Goal: Information Seeking & Learning: Learn about a topic

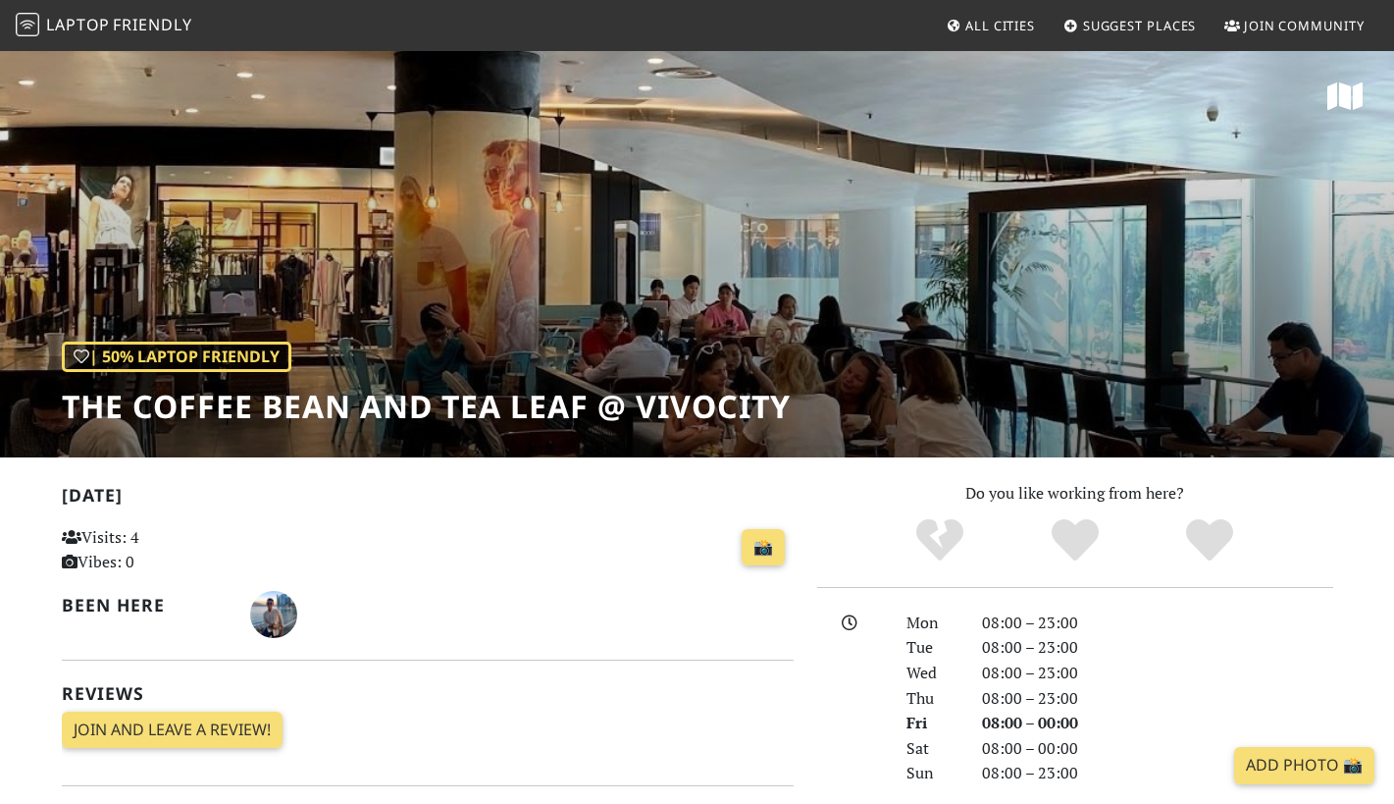
click at [97, 34] on span "Laptop" at bounding box center [78, 25] width 64 height 22
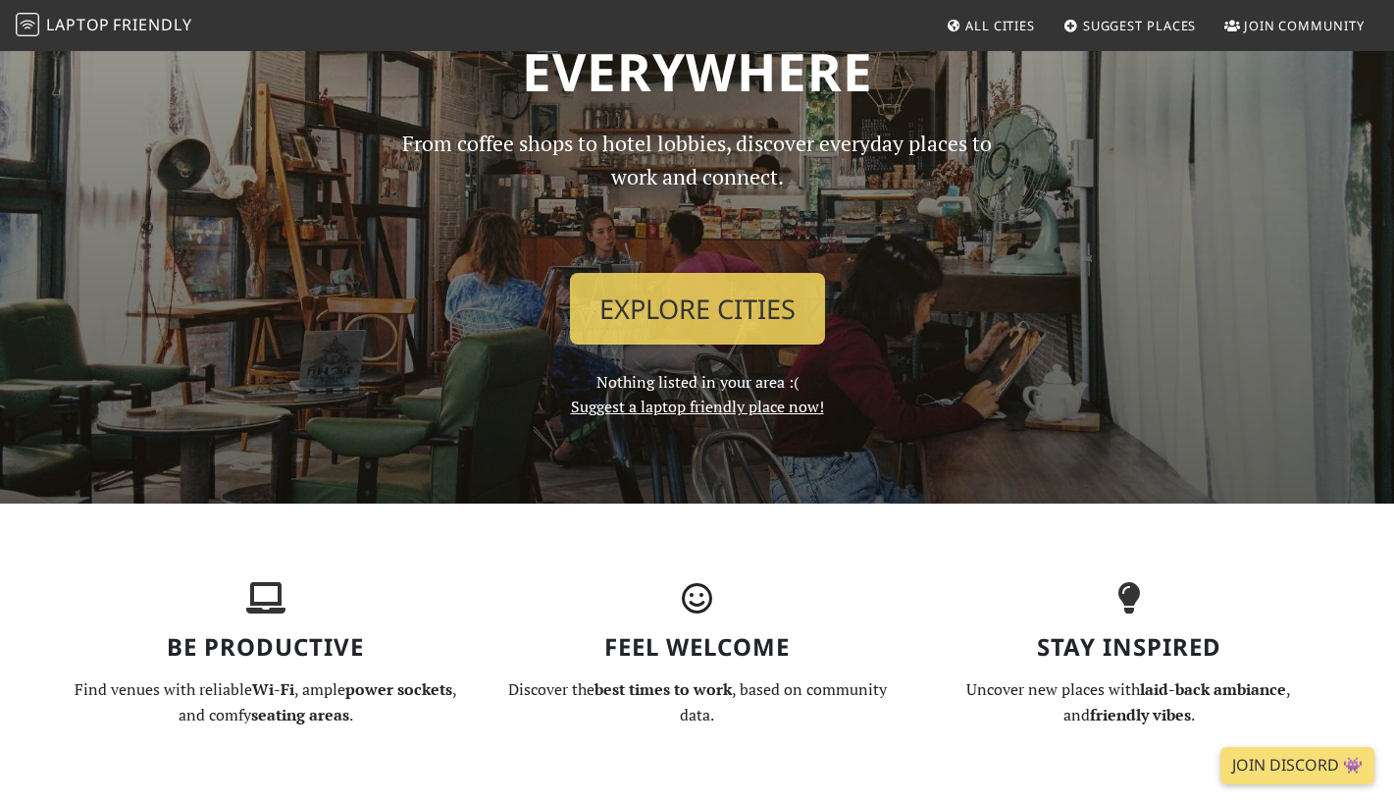
scroll to position [156, 0]
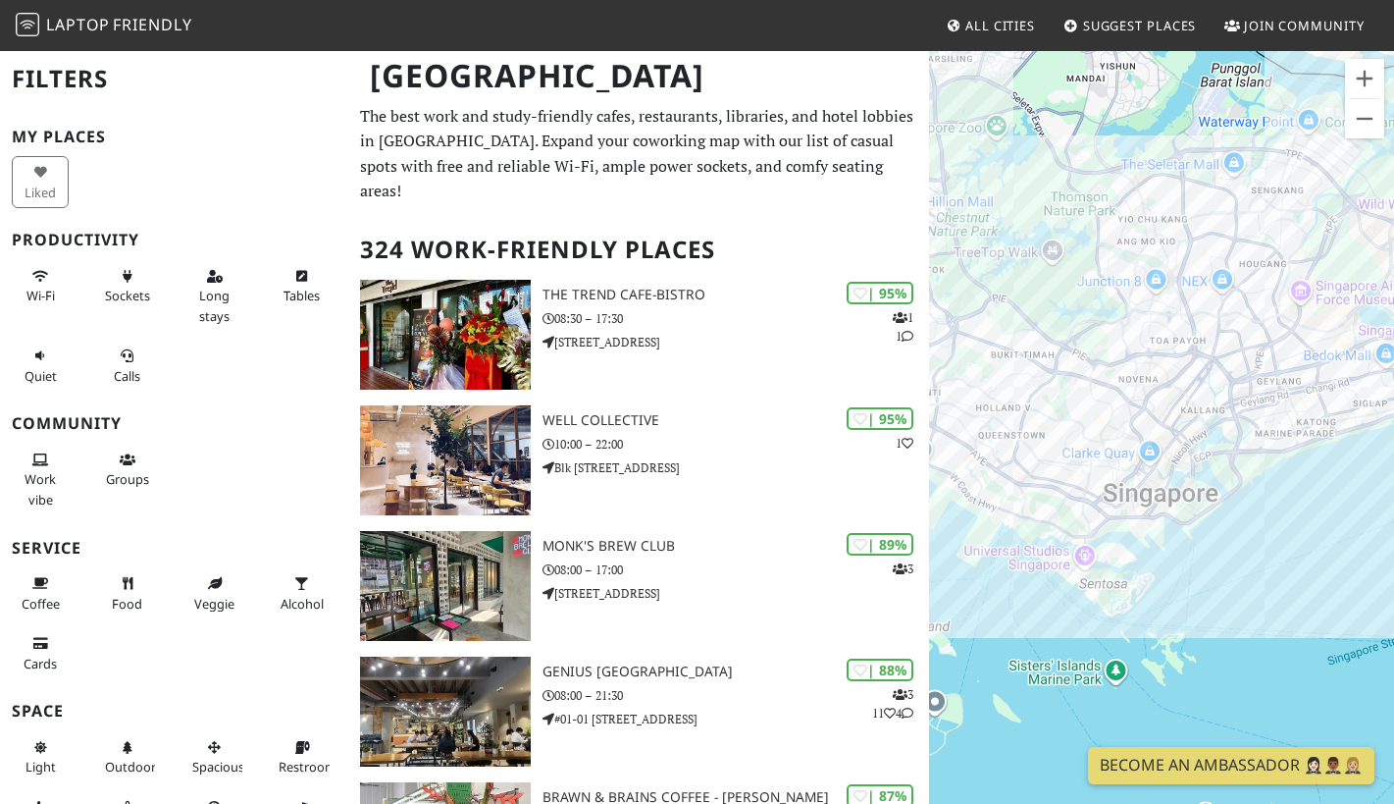
drag, startPoint x: 1121, startPoint y: 681, endPoint x: 1004, endPoint y: 405, distance: 299.4
click at [1004, 405] on div at bounding box center [1161, 451] width 465 height 804
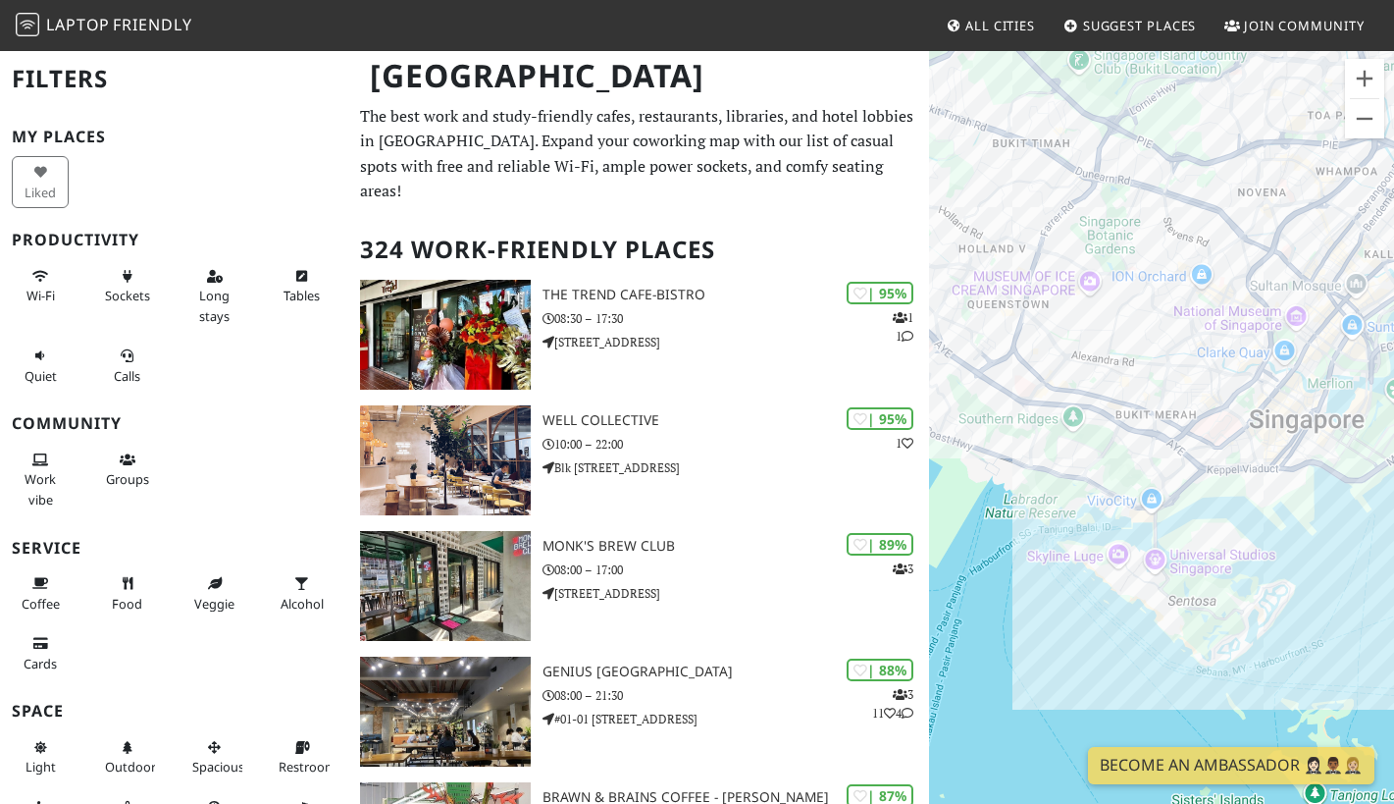
drag, startPoint x: 1036, startPoint y: 514, endPoint x: 1069, endPoint y: 447, distance: 74.2
click at [1069, 447] on div at bounding box center [1161, 451] width 465 height 804
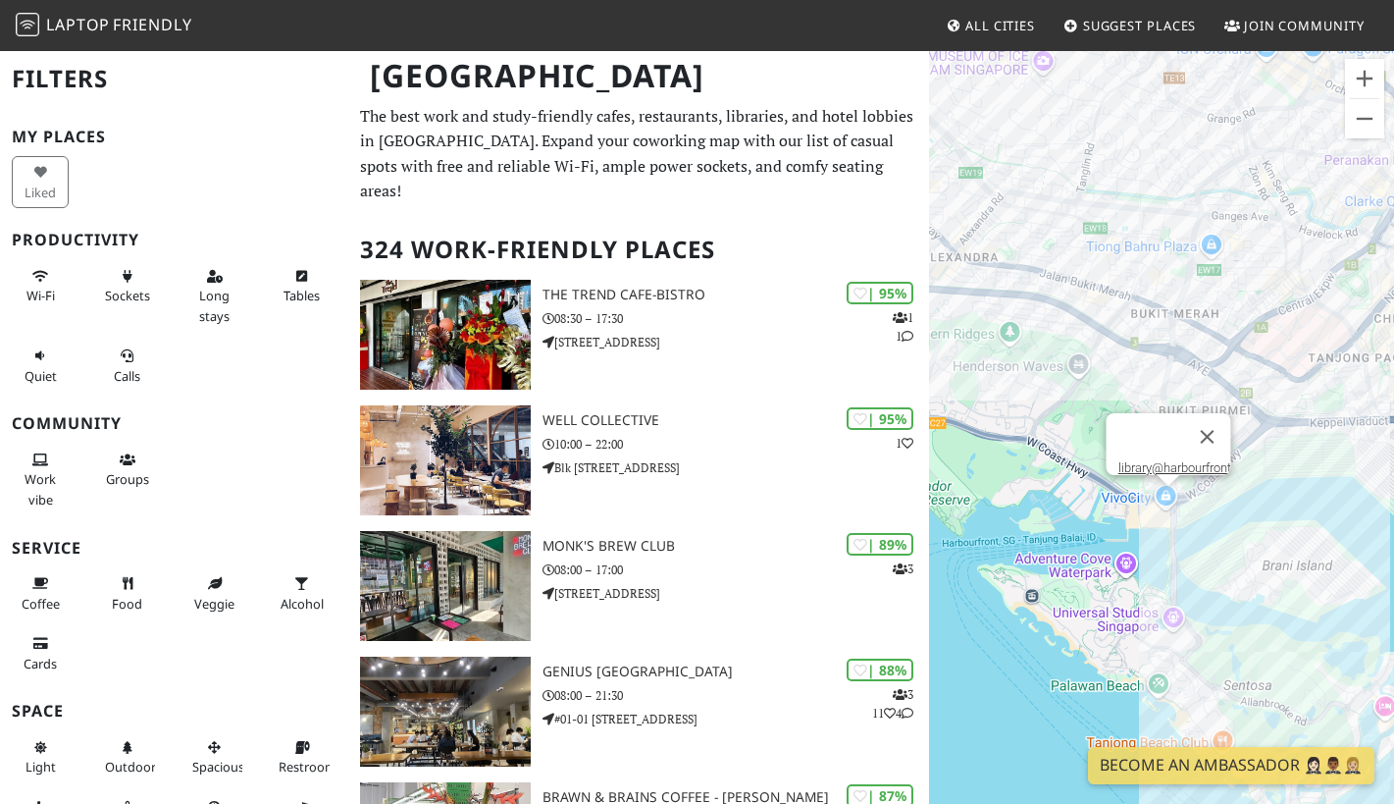
click at [1173, 500] on div "library@harbourfront" at bounding box center [1161, 451] width 465 height 804
click at [1162, 460] on link "library@harbourfront" at bounding box center [1175, 467] width 113 height 15
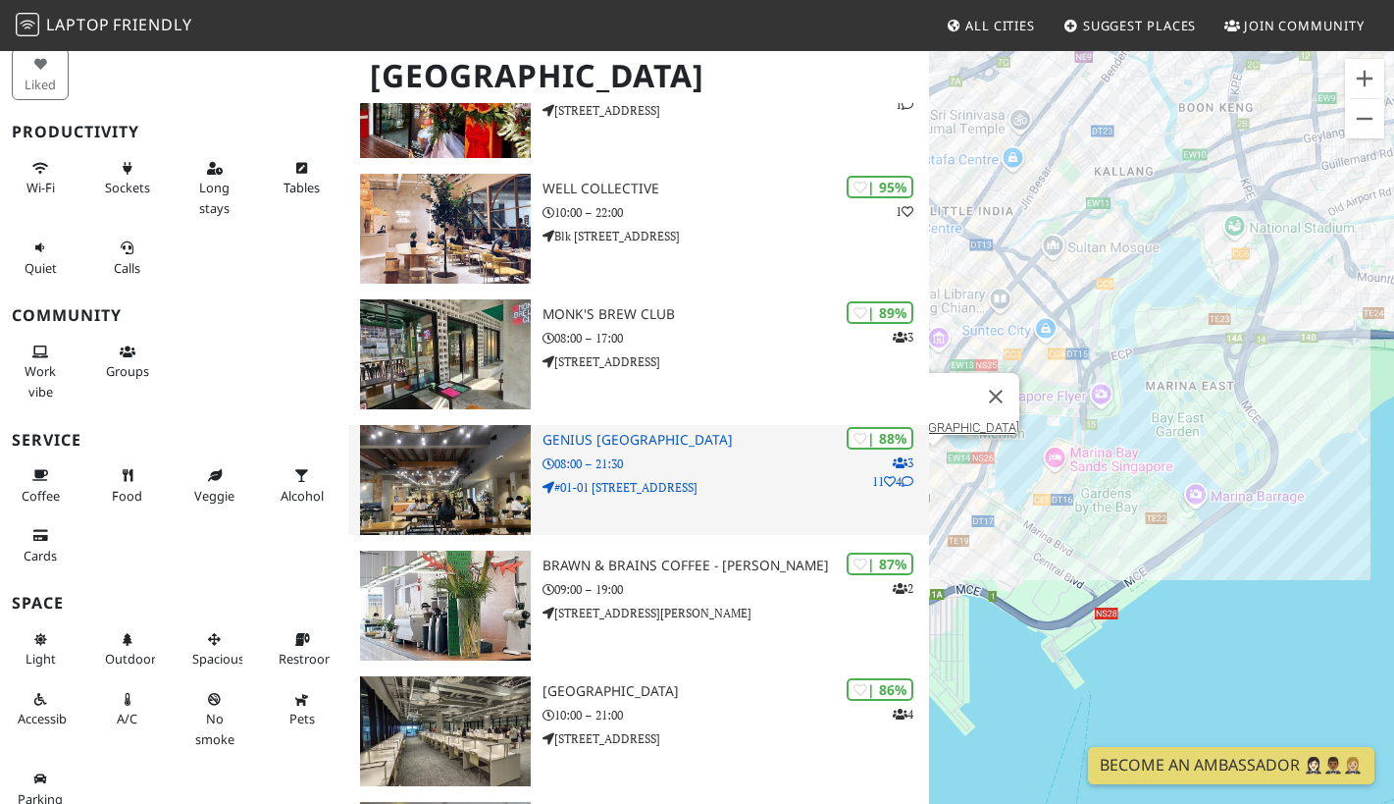
scroll to position [233, 0]
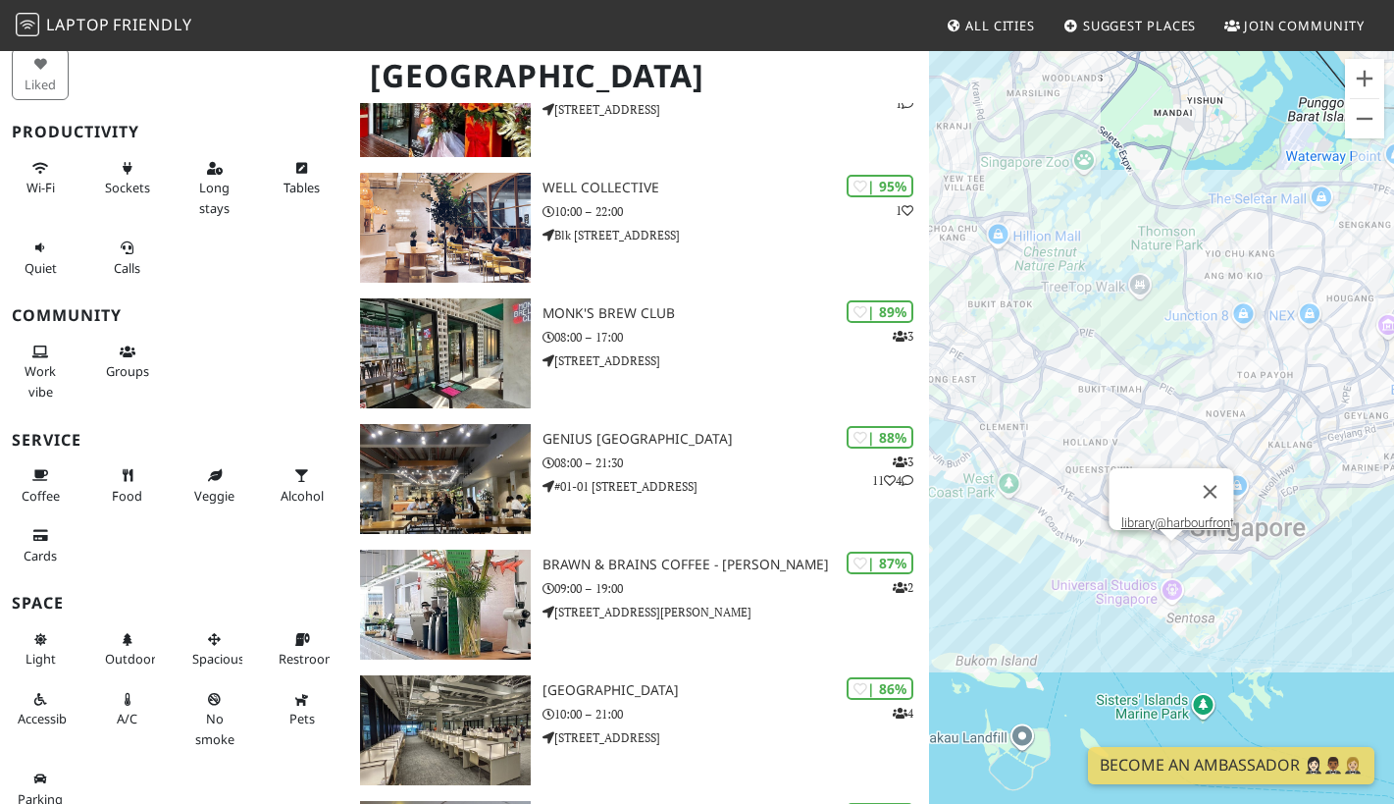
drag, startPoint x: 1064, startPoint y: 725, endPoint x: 1219, endPoint y: 642, distance: 176.0
click at [1219, 642] on div "library@harbourfront" at bounding box center [1161, 451] width 465 height 804
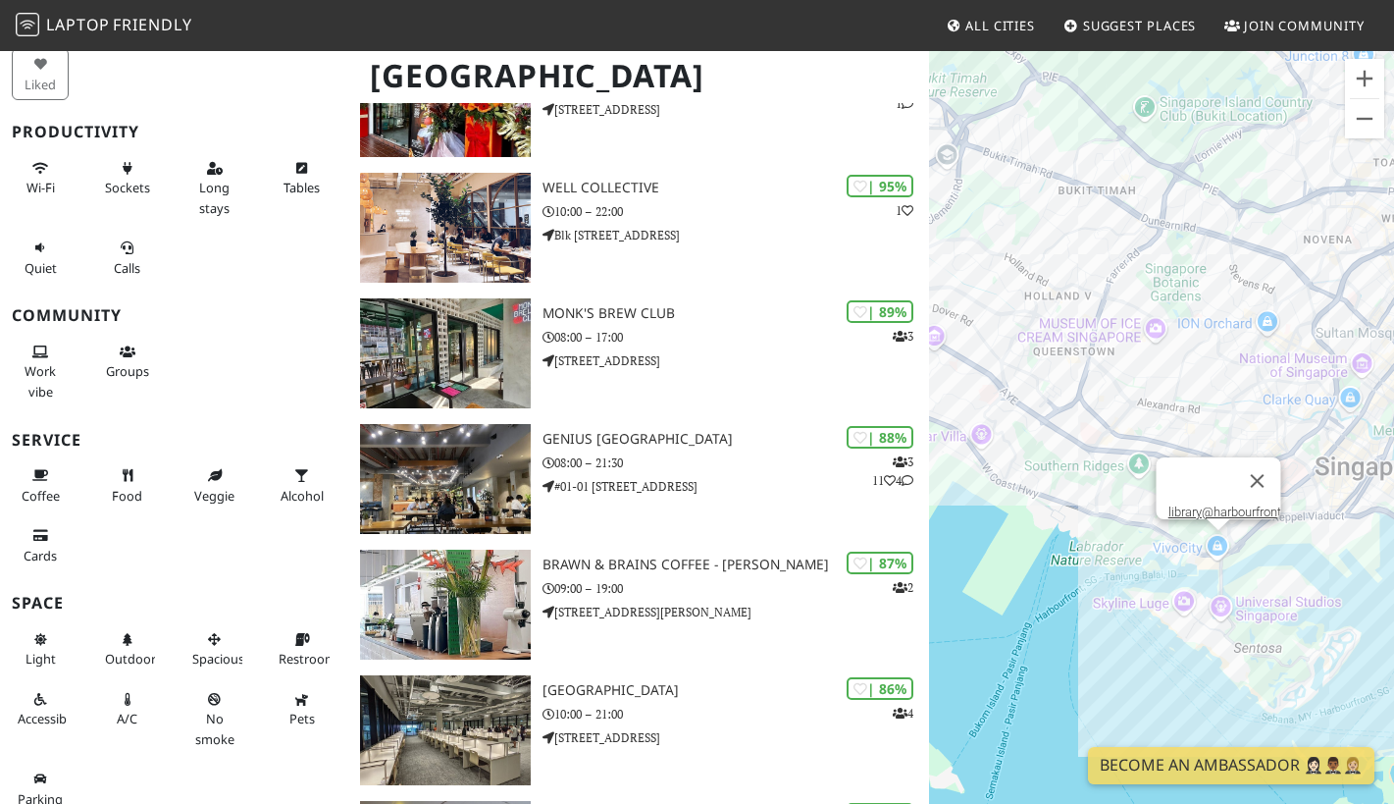
click at [1057, 495] on div "library@harbourfront" at bounding box center [1161, 451] width 465 height 804
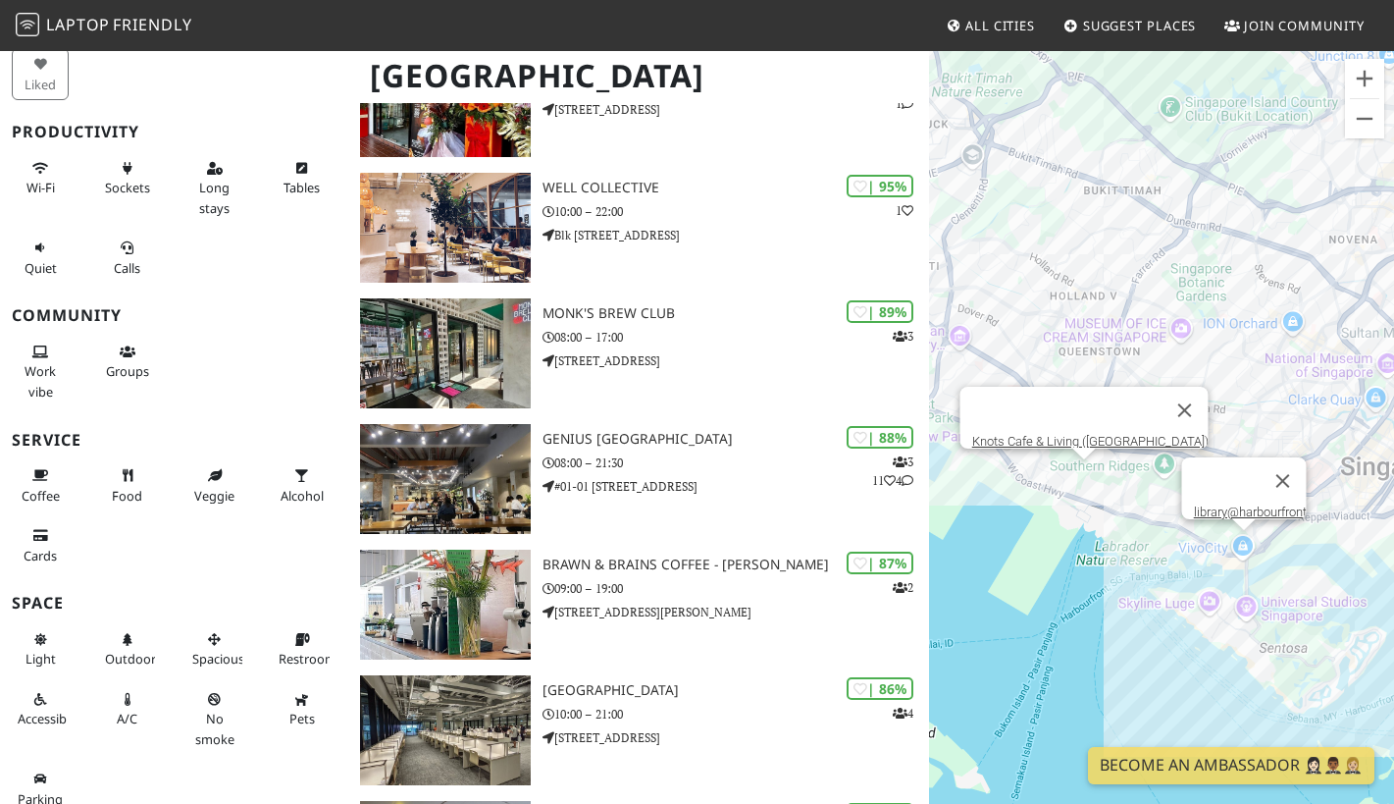
click at [1060, 479] on div "library@harbourfront Knots Cafe & Living (Pasir Panjang)" at bounding box center [1161, 451] width 465 height 804
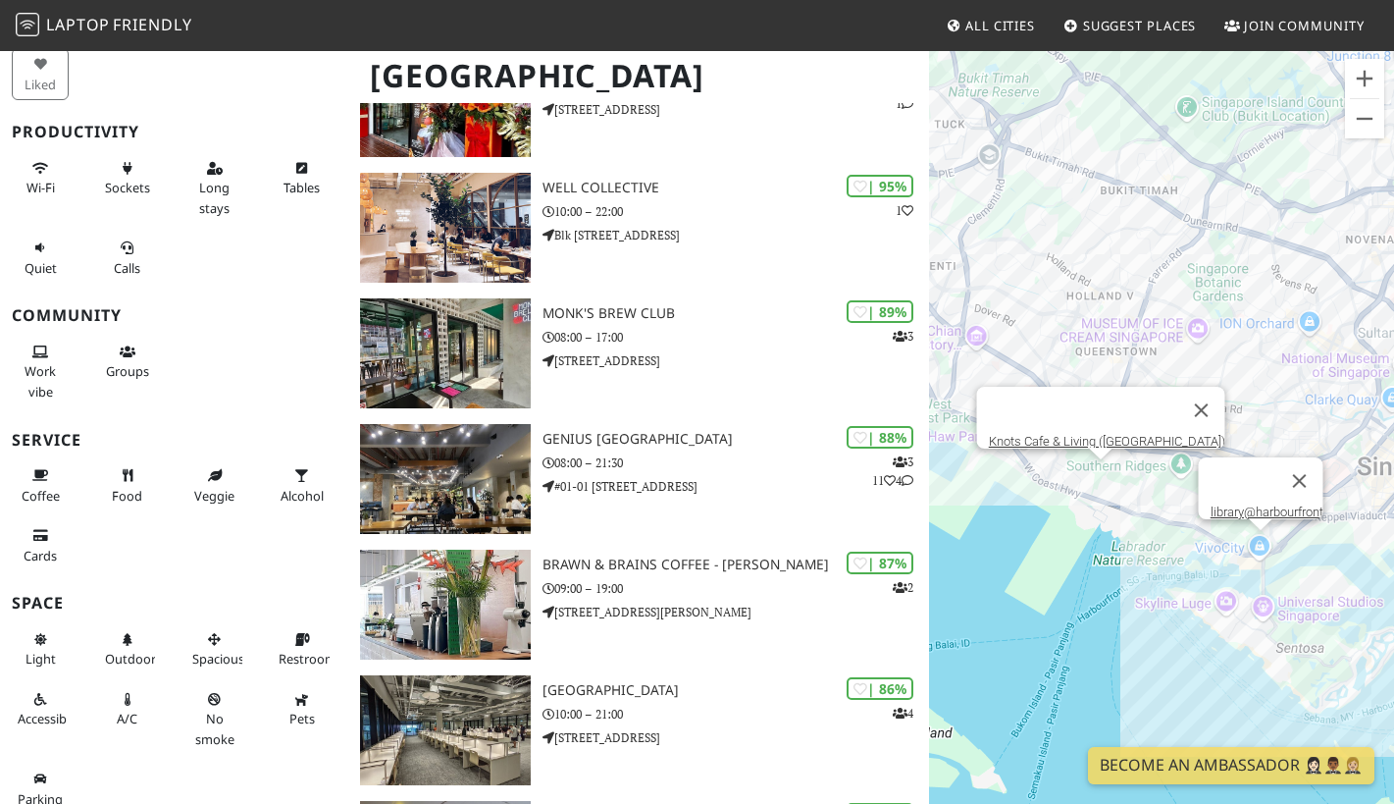
click at [1099, 479] on div "library@harbourfront Knots Cafe & Living (Pasir Panjang)" at bounding box center [1161, 451] width 465 height 804
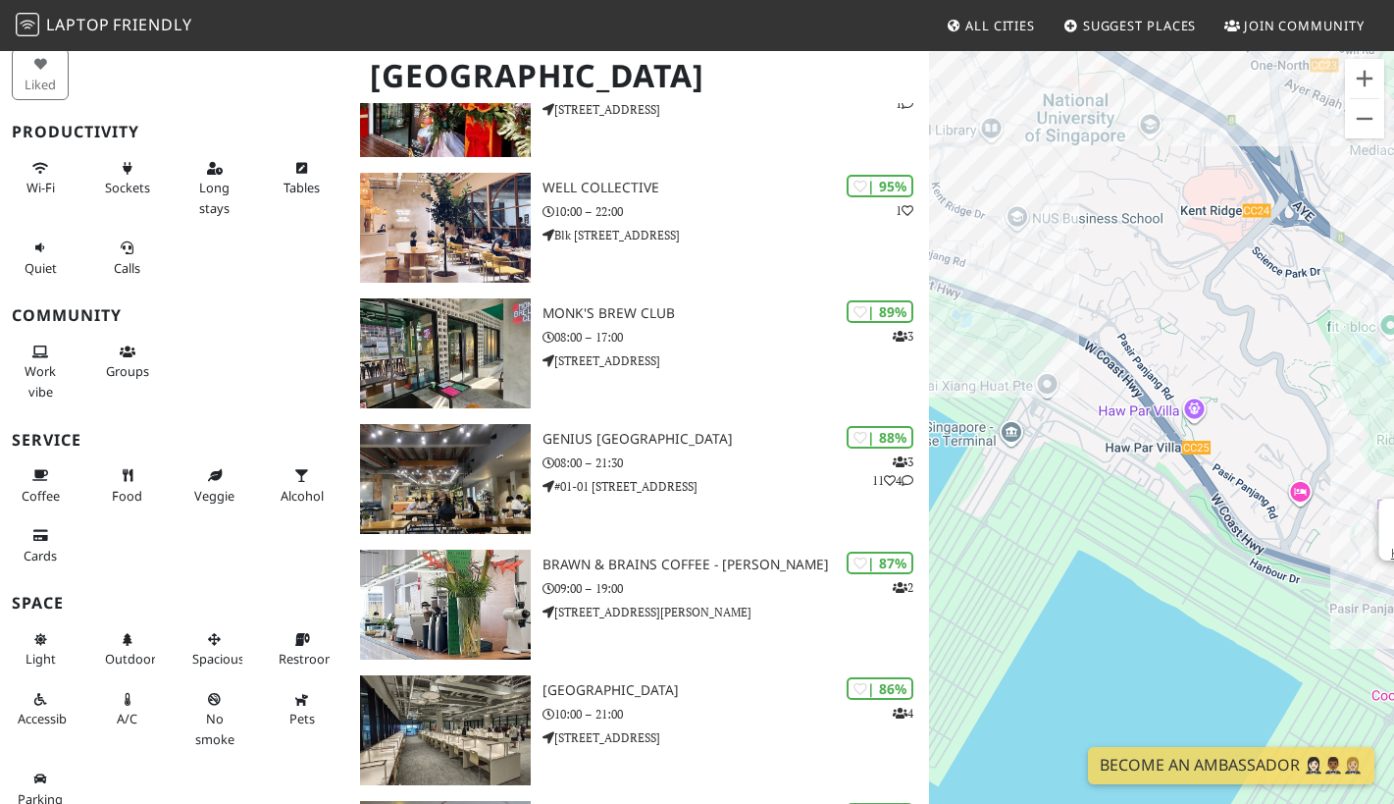
drag, startPoint x: 1007, startPoint y: 552, endPoint x: 1413, endPoint y: 703, distance: 433.1
click at [1393, 571] on html "Laptop Friendly All Cities Suggest Places Join Community Singapore Filters My P…" at bounding box center [697, 169] width 1394 height 804
click at [1194, 453] on div "Knots Cafe & Living ([GEOGRAPHIC_DATA])" at bounding box center [1161, 451] width 465 height 804
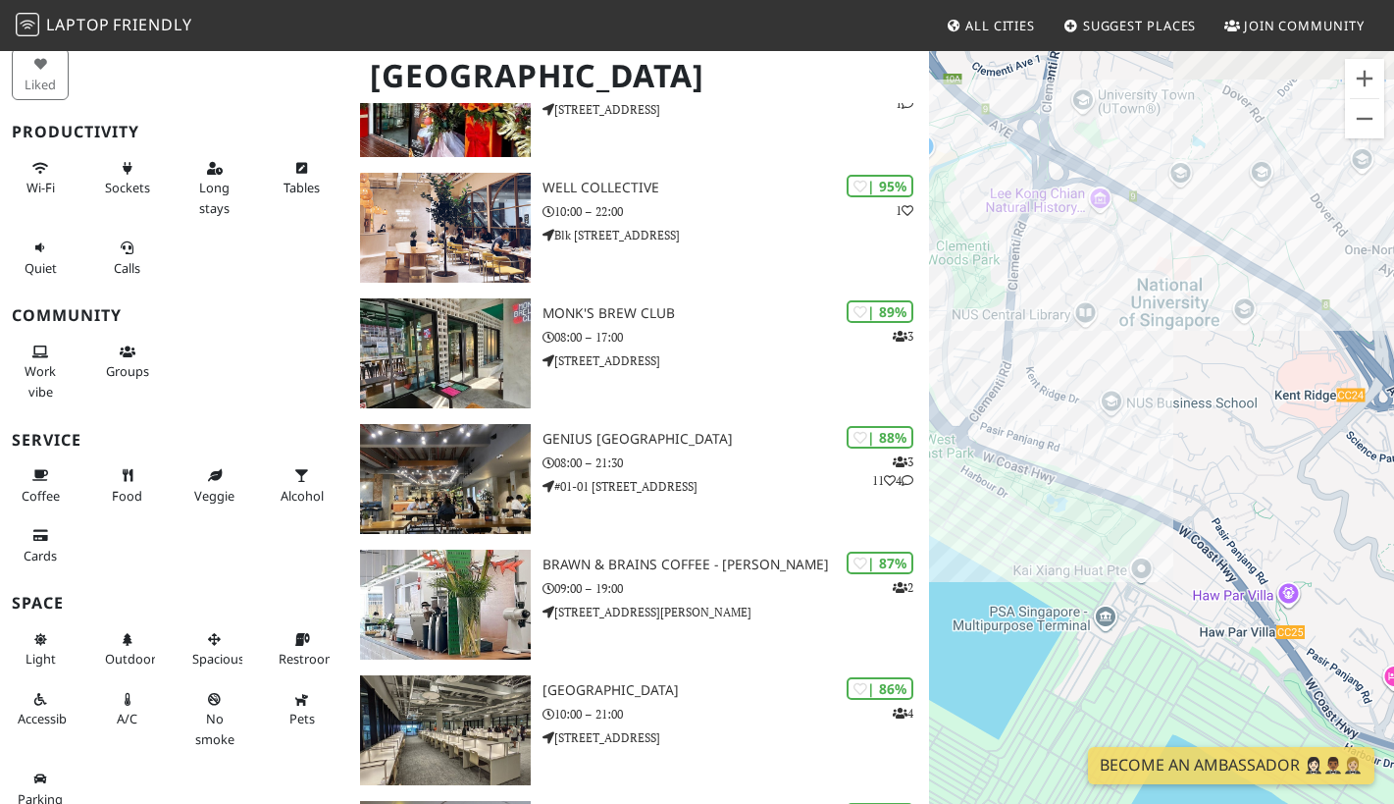
drag, startPoint x: 1194, startPoint y: 453, endPoint x: 1286, endPoint y: 634, distance: 202.7
click at [1286, 634] on div "Knots Cafe & Living ([GEOGRAPHIC_DATA])" at bounding box center [1161, 451] width 465 height 804
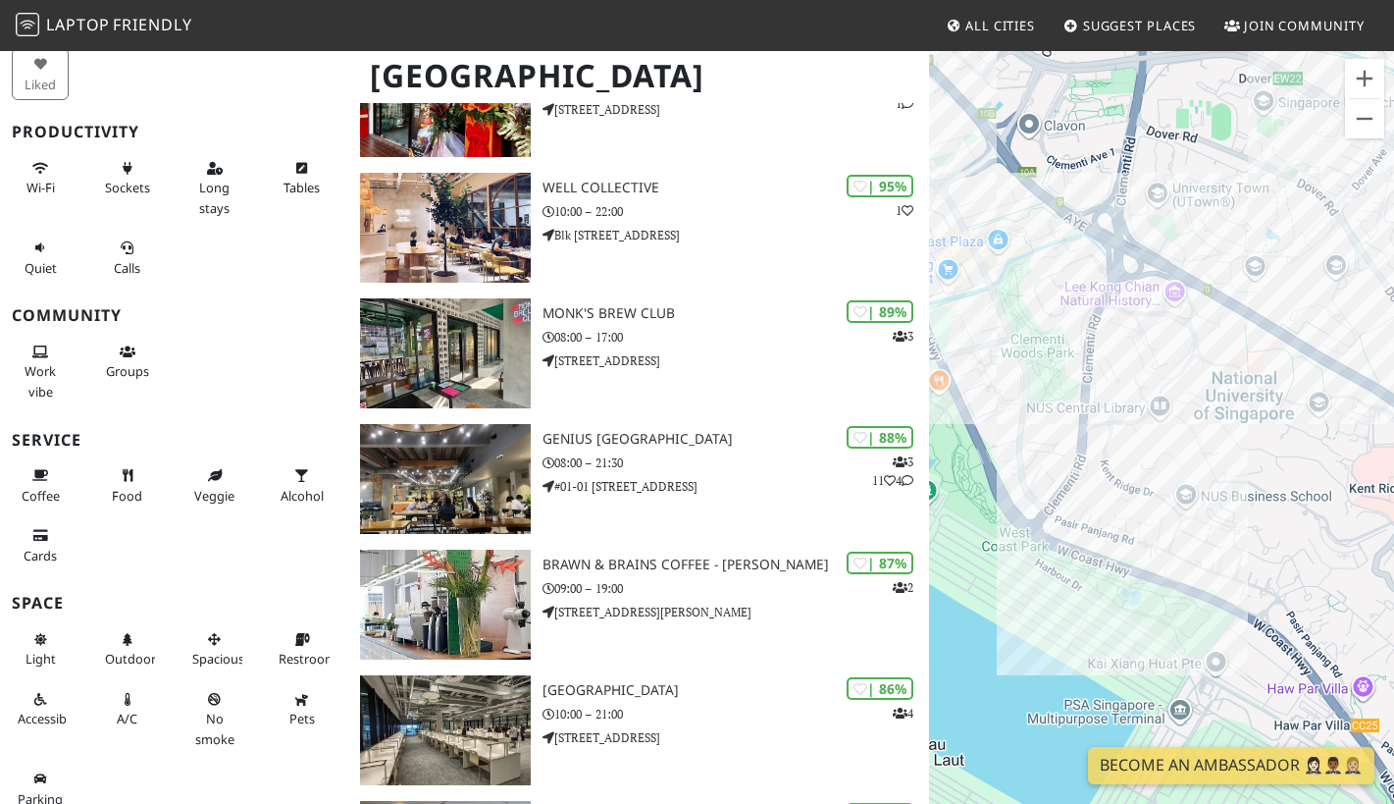
drag, startPoint x: 1053, startPoint y: 321, endPoint x: 1207, endPoint y: 505, distance: 240.3
click at [1207, 505] on div "Knots Cafe & Living ([GEOGRAPHIC_DATA])" at bounding box center [1161, 451] width 465 height 804
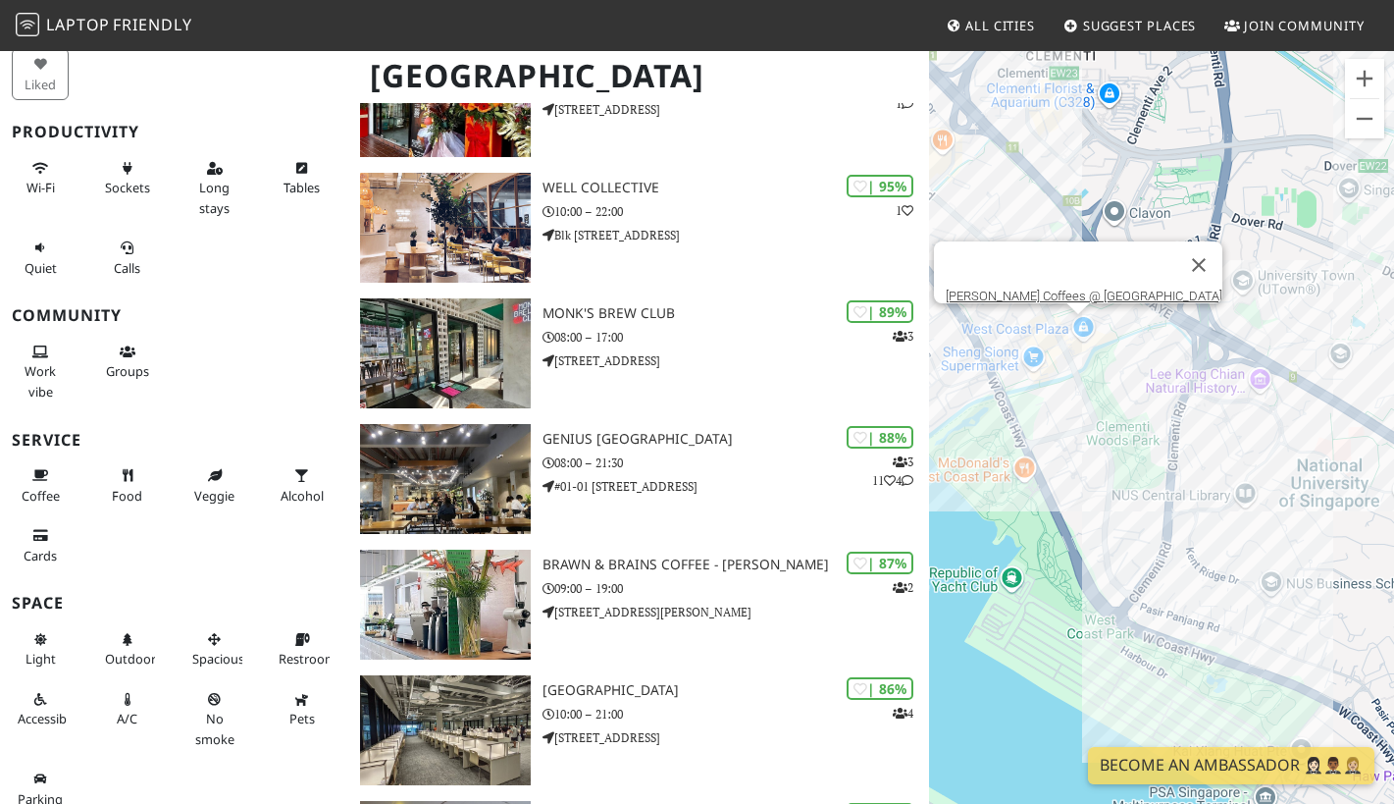
click at [1077, 339] on div "Knots Cafe & Living (Pasir Panjang) Gloria Jean's Coffees @ West Coast Plaza" at bounding box center [1161, 451] width 465 height 804
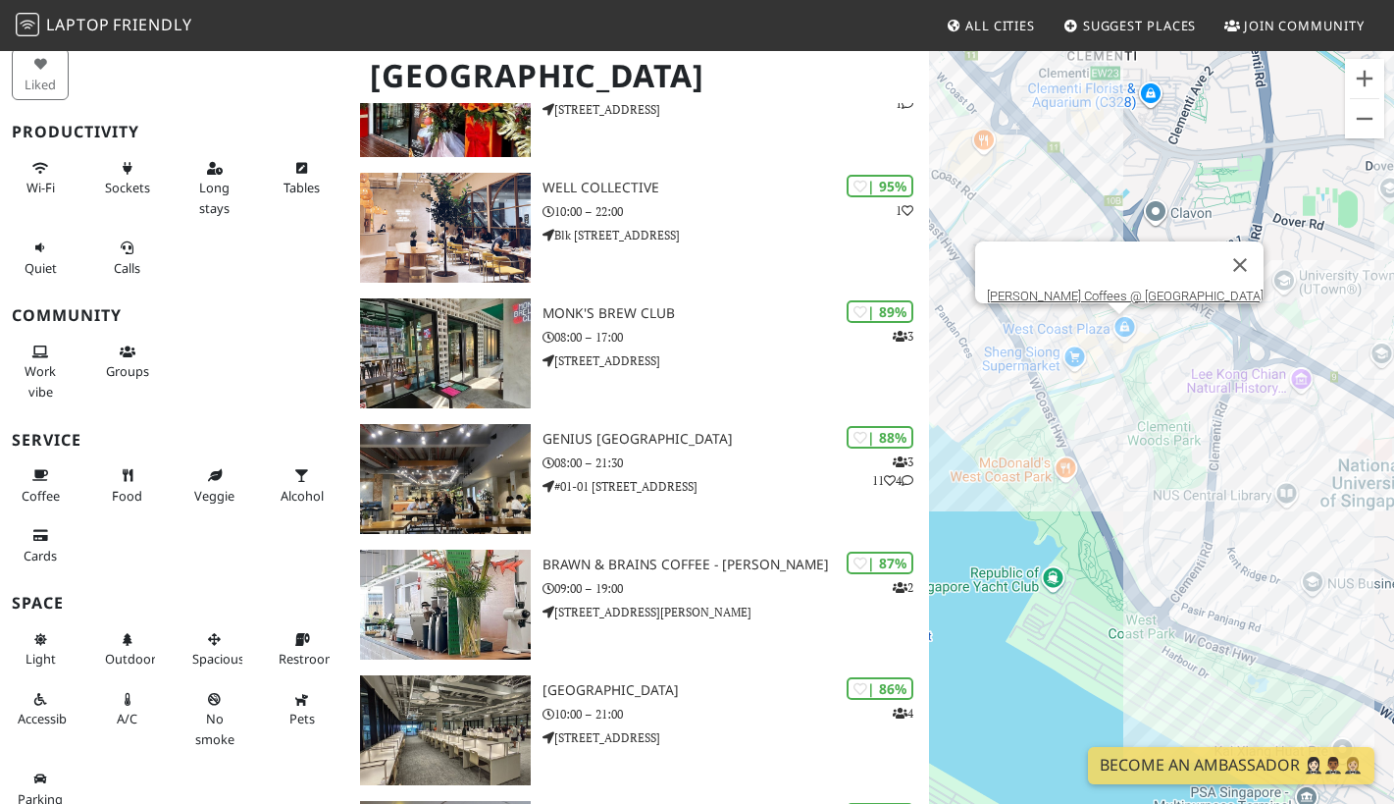
click at [1123, 334] on div "Knots Cafe & Living (Pasir Panjang) Gloria Jean's Coffees @ West Coast Plaza" at bounding box center [1161, 451] width 465 height 804
click at [1069, 310] on div "Gloria Jean's Coffees @ West Coast Plaza Get Some" at bounding box center [1161, 451] width 465 height 804
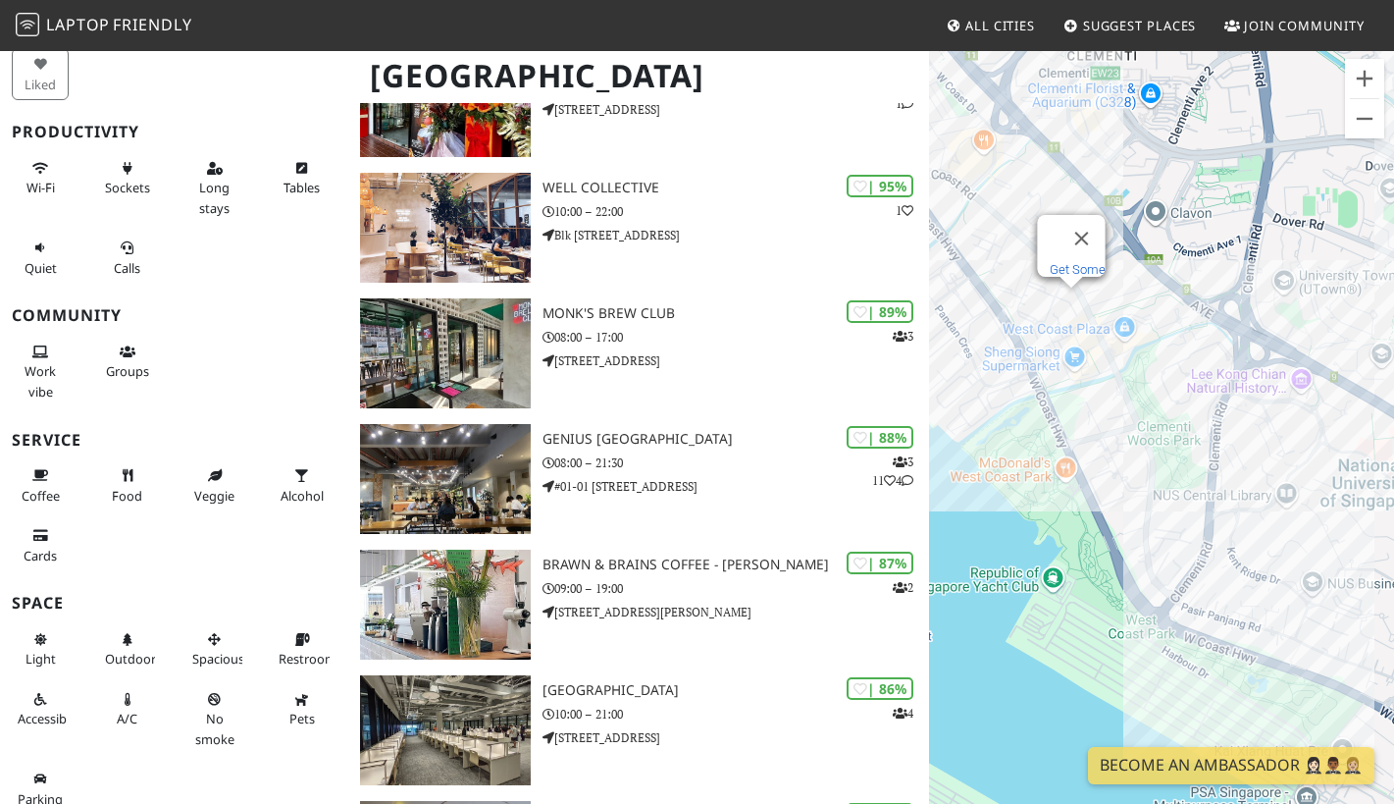
click at [1069, 262] on link "Get Some" at bounding box center [1078, 269] width 56 height 15
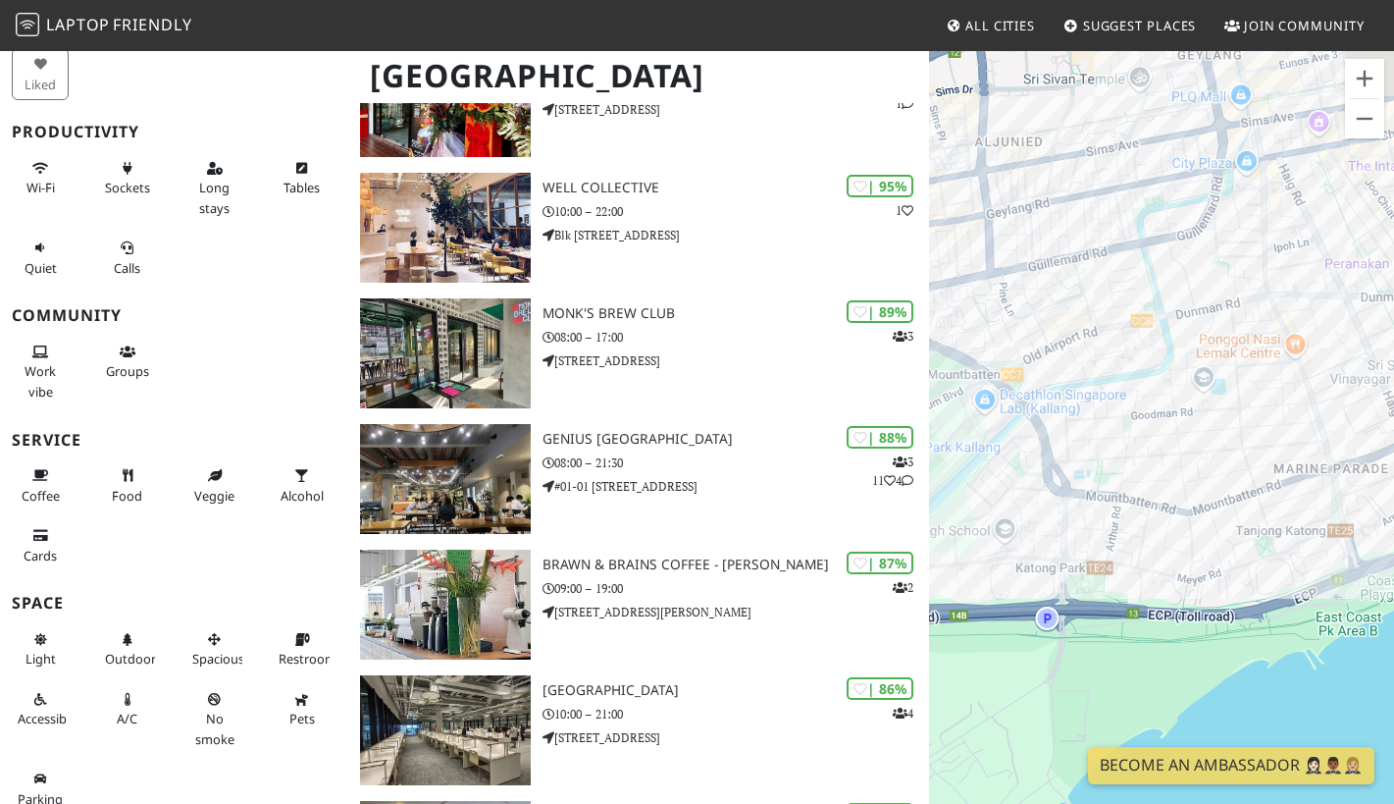
drag, startPoint x: 1061, startPoint y: 416, endPoint x: 1302, endPoint y: 514, distance: 260.6
click at [1302, 514] on div "Get Some" at bounding box center [1161, 451] width 465 height 804
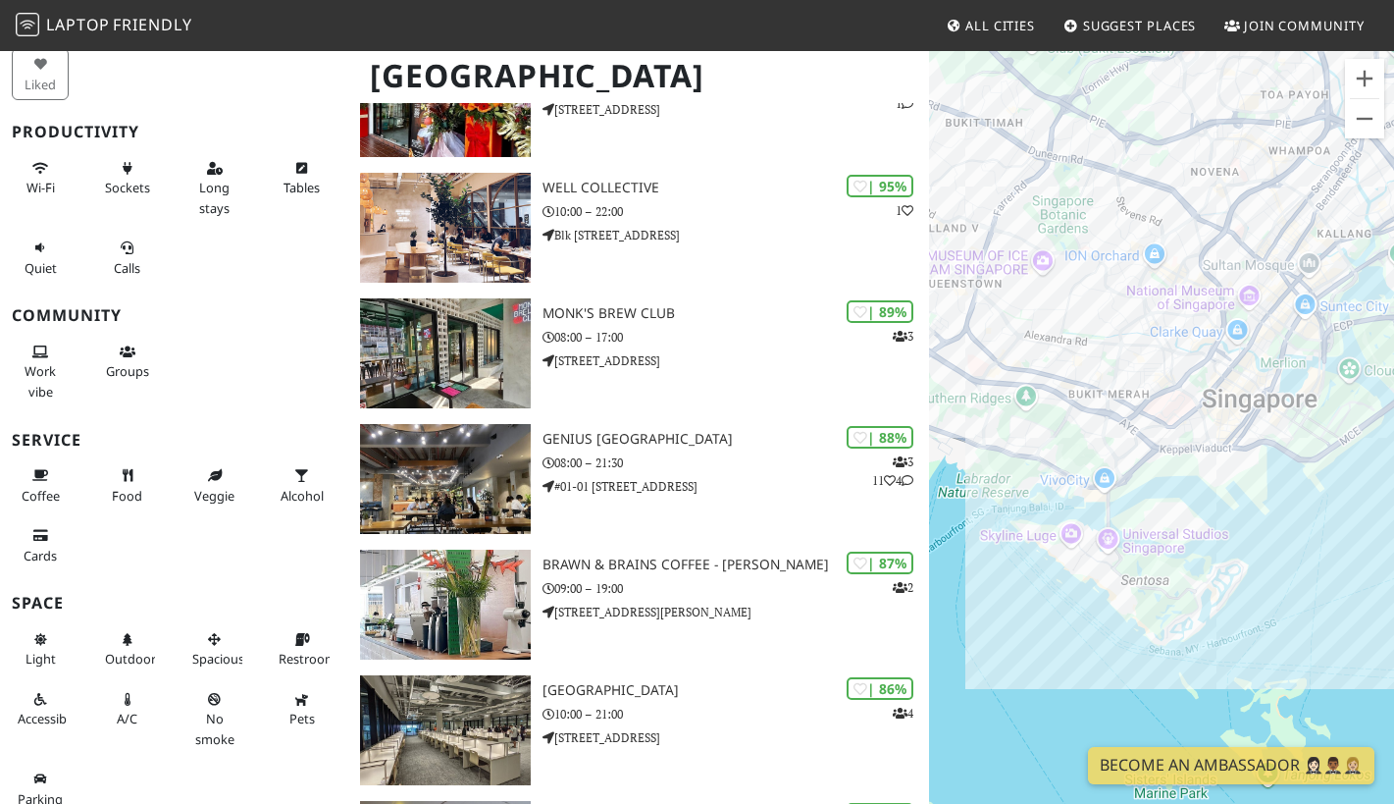
drag, startPoint x: 1201, startPoint y: 540, endPoint x: 1413, endPoint y: 310, distance: 312.5
click at [1393, 310] on html "Laptop Friendly All Cities Suggest Places Join Community Singapore Filters My P…" at bounding box center [697, 169] width 1394 height 804
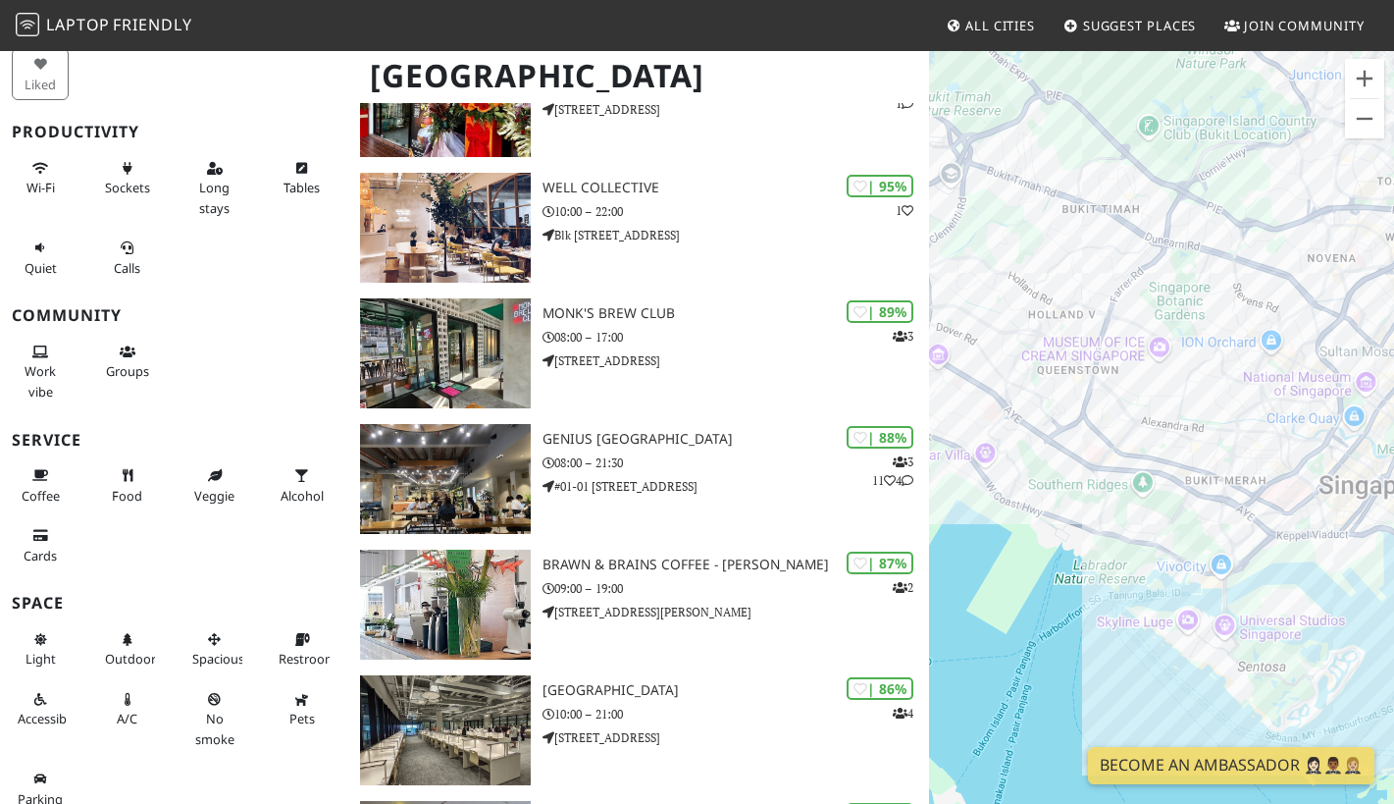
drag, startPoint x: 1005, startPoint y: 318, endPoint x: 1132, endPoint y: 427, distance: 167.7
click at [1132, 430] on div "Get Some" at bounding box center [1161, 451] width 465 height 804
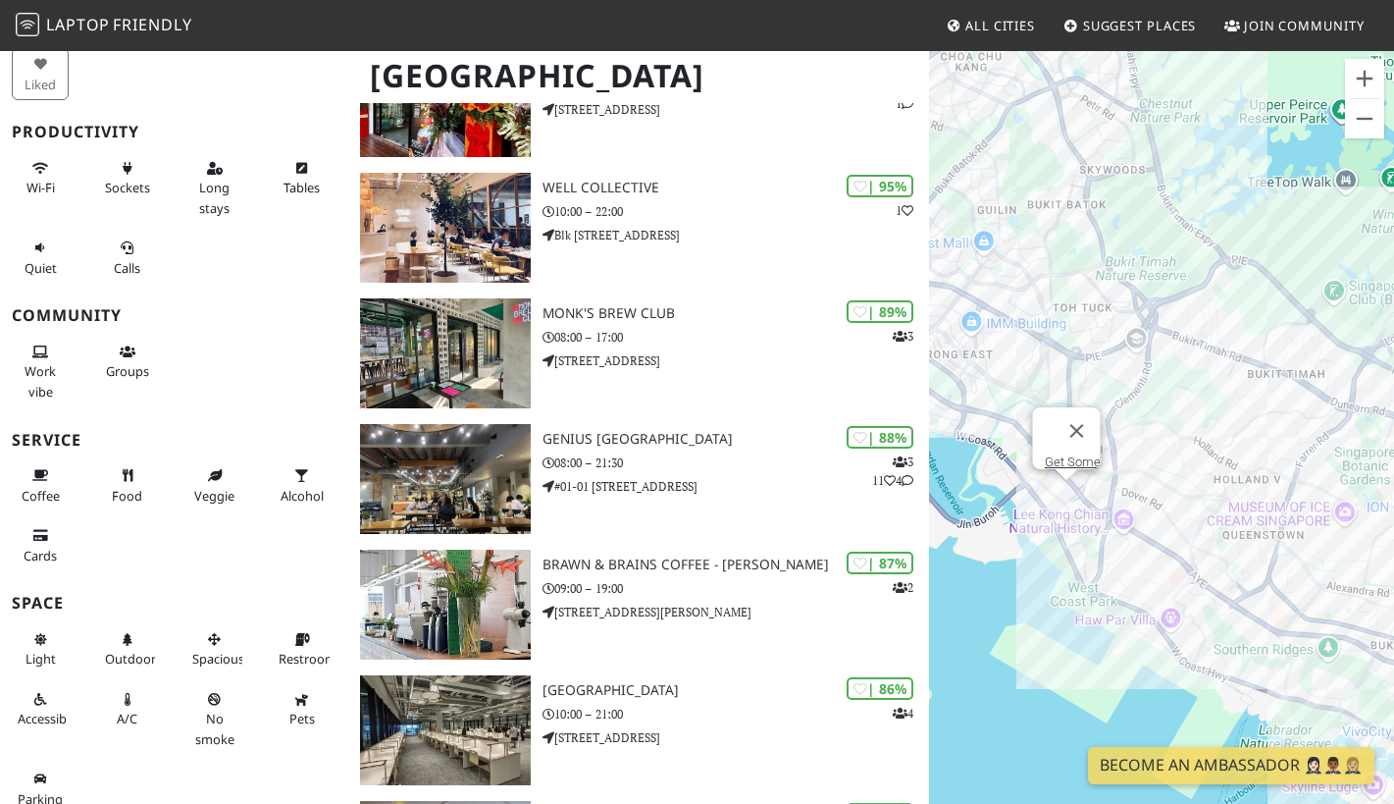
drag, startPoint x: 1011, startPoint y: 398, endPoint x: 1177, endPoint y: 538, distance: 217.3
click at [1185, 548] on div "Get Some" at bounding box center [1161, 451] width 465 height 804
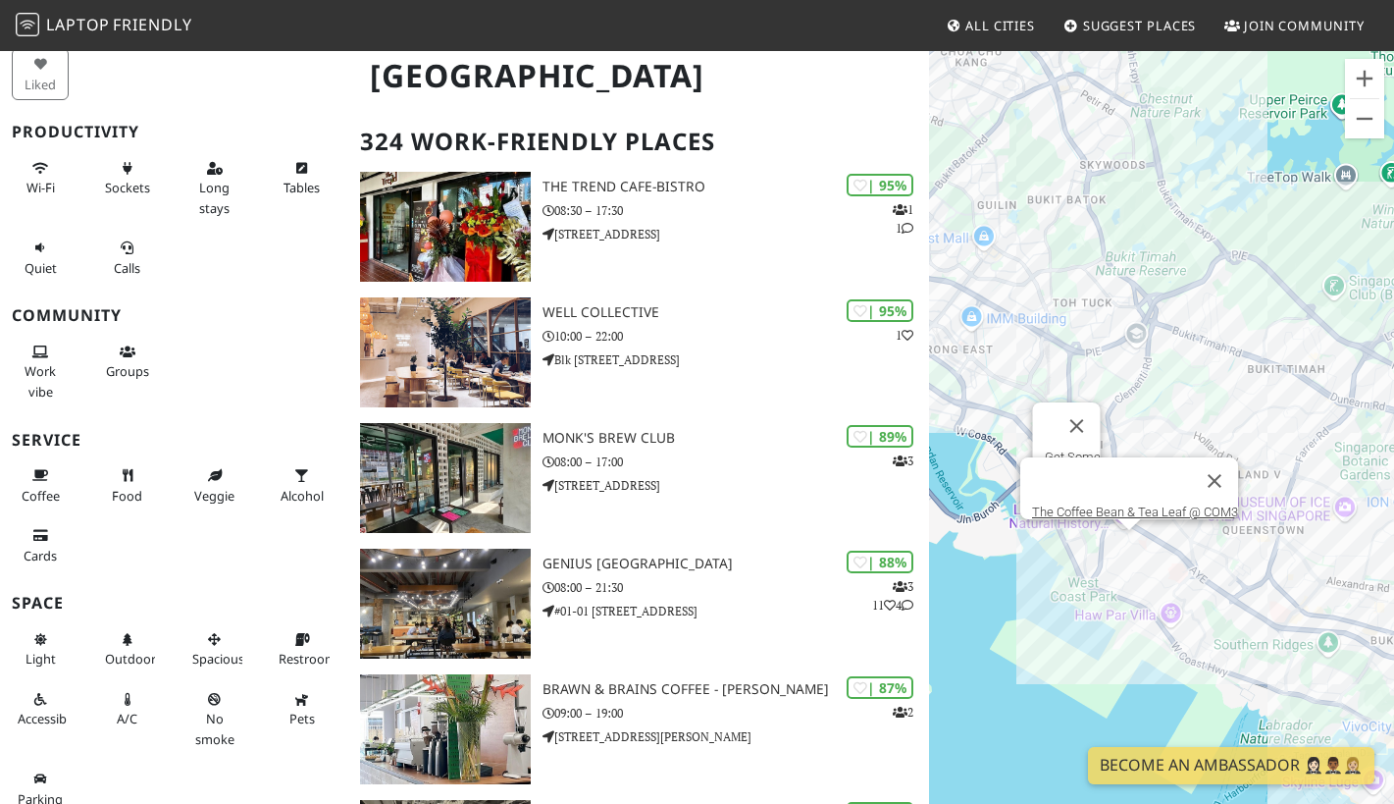
scroll to position [106, 0]
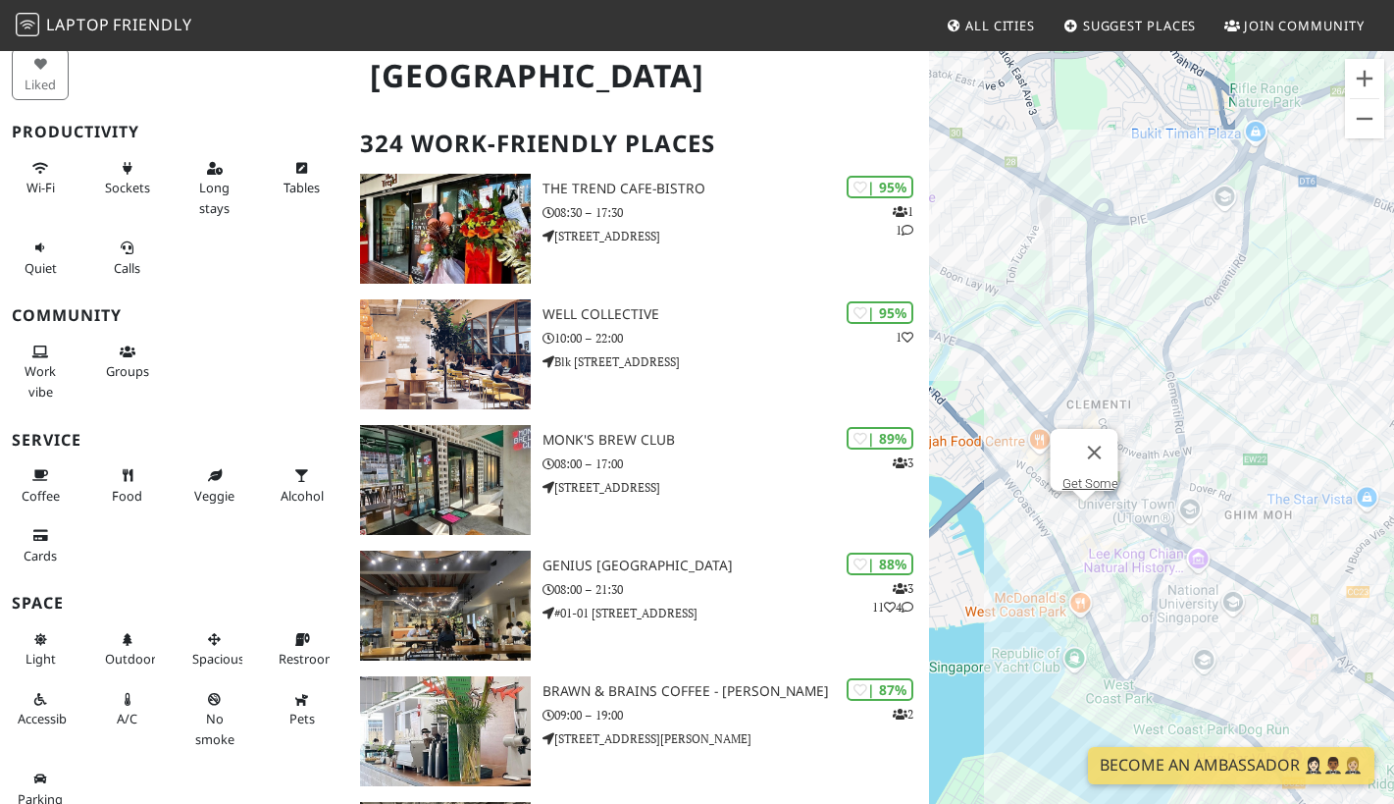
drag, startPoint x: 1156, startPoint y: 442, endPoint x: 1156, endPoint y: 409, distance: 32.4
click at [1156, 409] on div "Get Some" at bounding box center [1161, 451] width 465 height 804
click at [1104, 429] on button "Close" at bounding box center [1094, 452] width 47 height 47
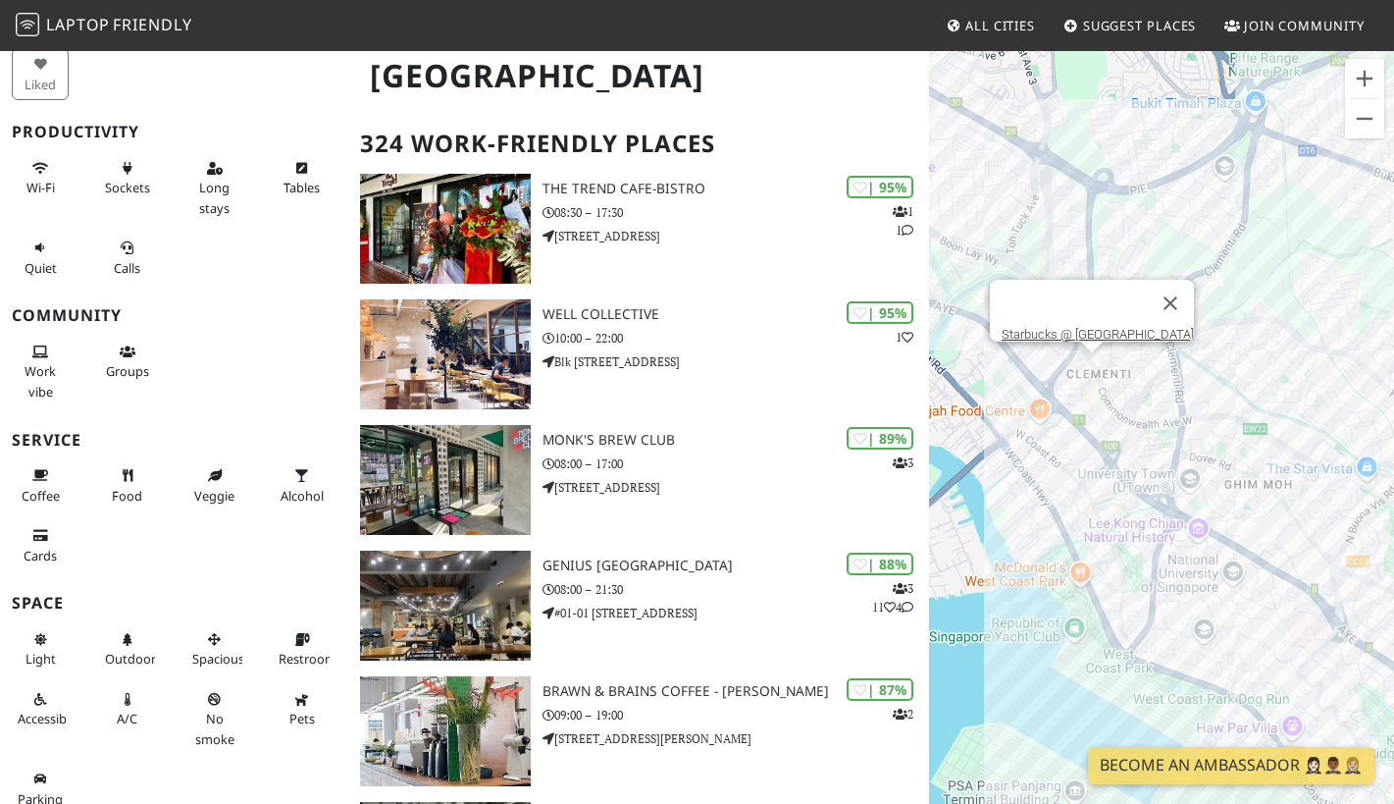
click at [1098, 373] on div "Starbucks @ [GEOGRAPHIC_DATA]" at bounding box center [1161, 451] width 465 height 804
click at [1098, 373] on div "Starbucks @ Clementi Mall Starbucks @ Clementi Mall" at bounding box center [1161, 451] width 465 height 804
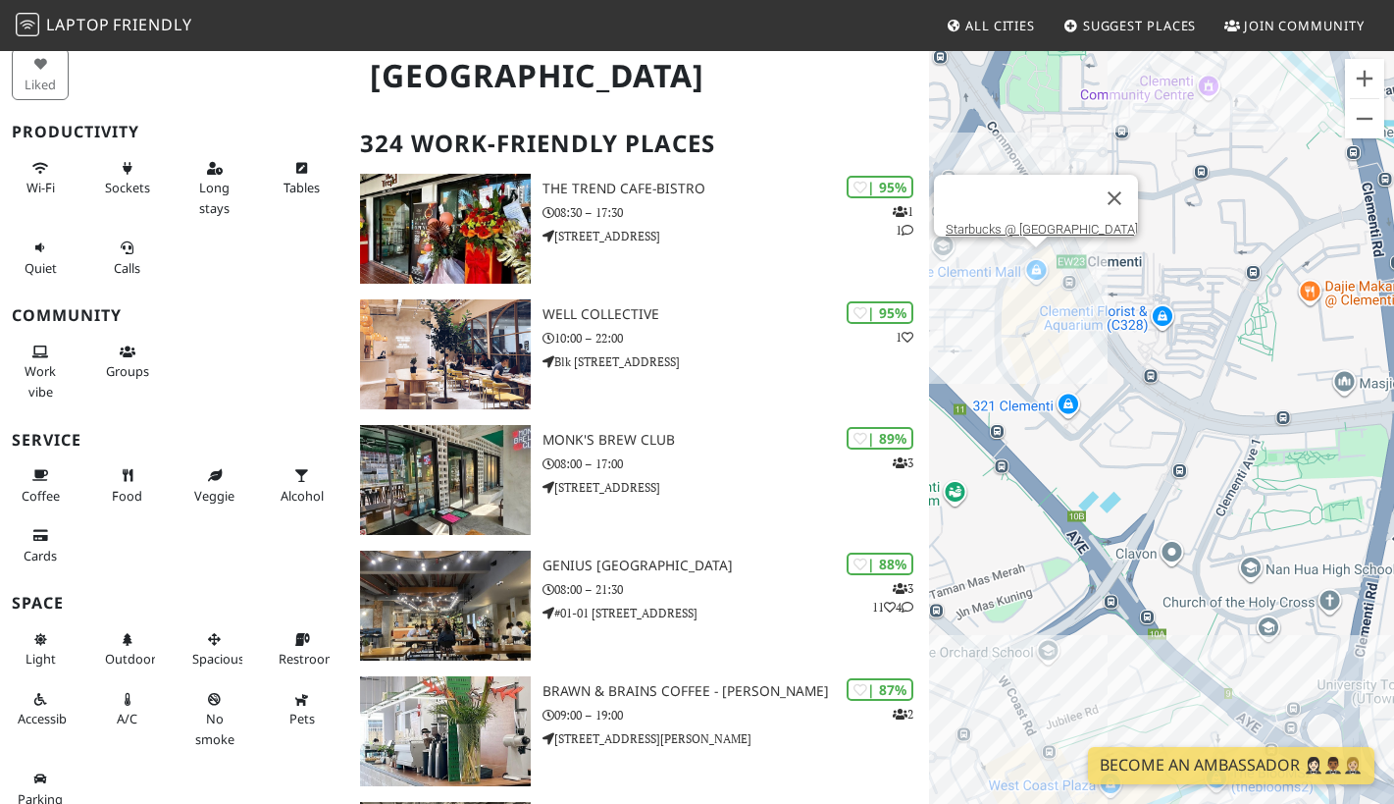
drag, startPoint x: 1048, startPoint y: 334, endPoint x: 1084, endPoint y: 437, distance: 109.2
click at [1084, 439] on div "Starbucks @ [GEOGRAPHIC_DATA]" at bounding box center [1161, 451] width 465 height 804
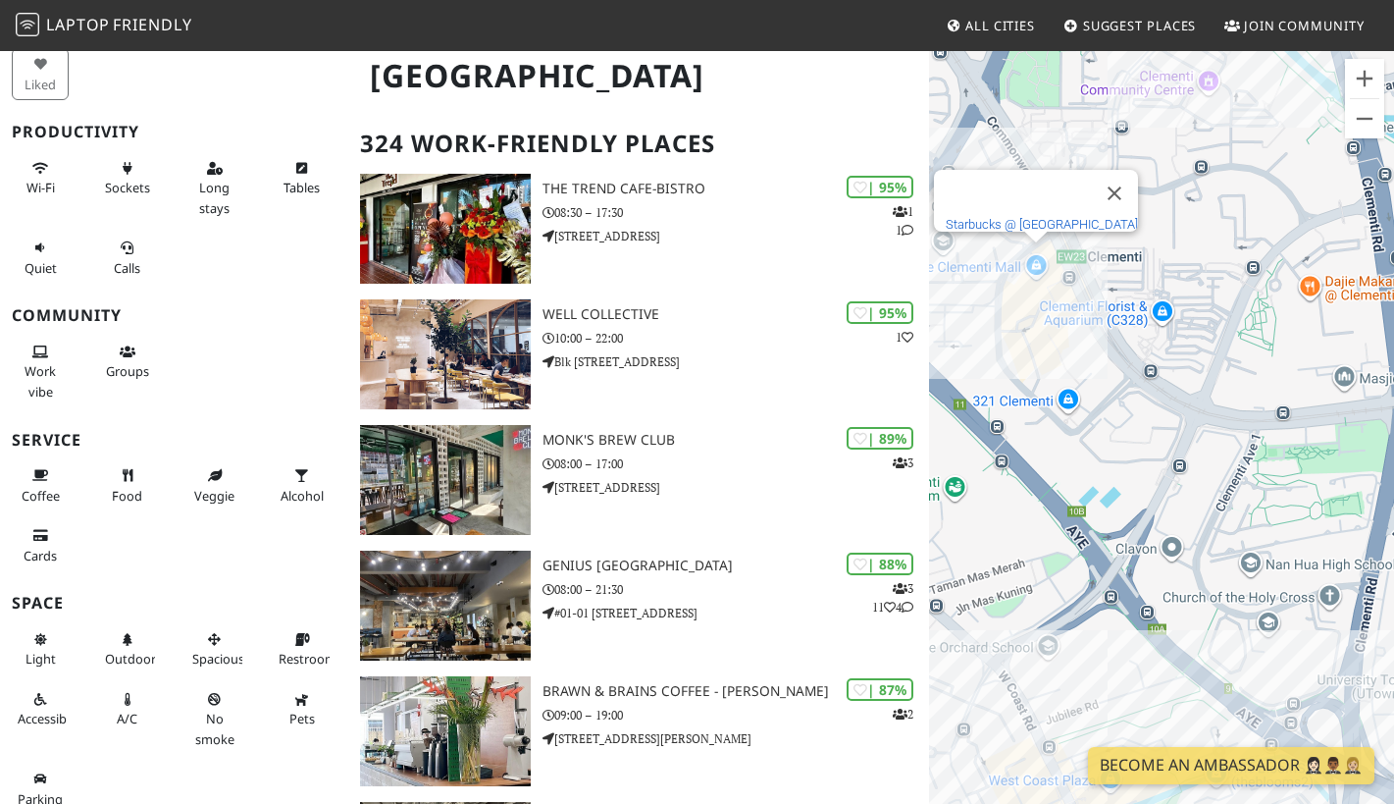
click at [1022, 217] on link "Starbucks @ [GEOGRAPHIC_DATA]" at bounding box center [1042, 224] width 192 height 15
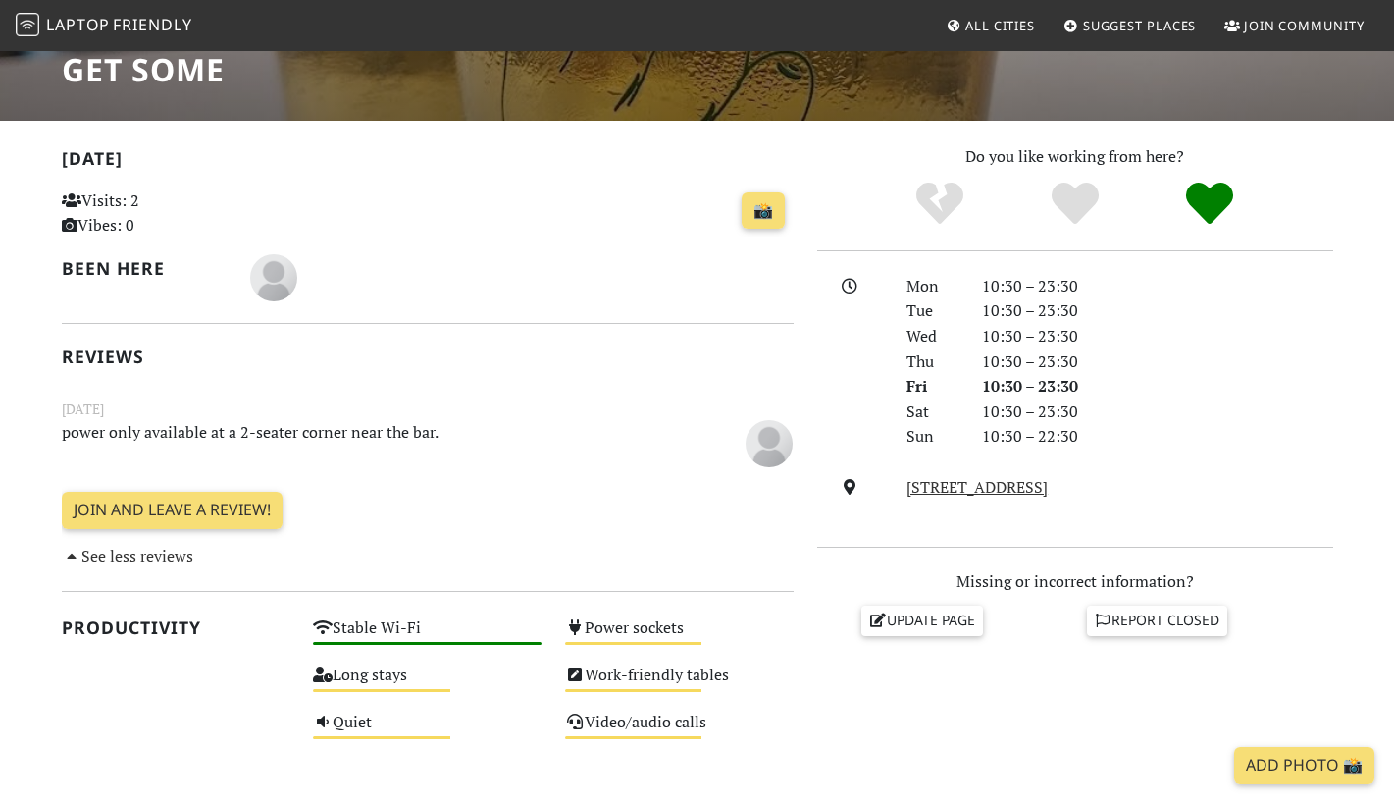
scroll to position [335, 0]
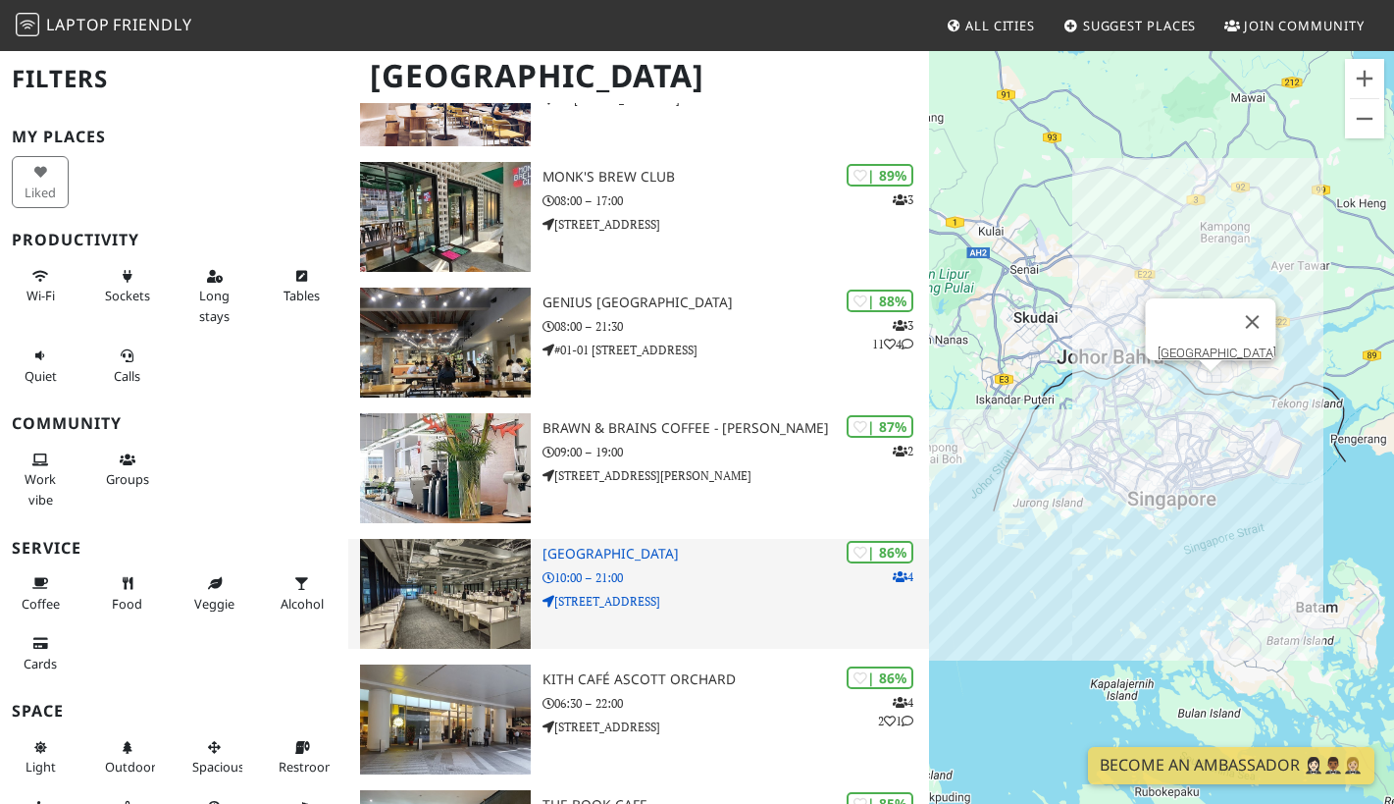
scroll to position [373, 0]
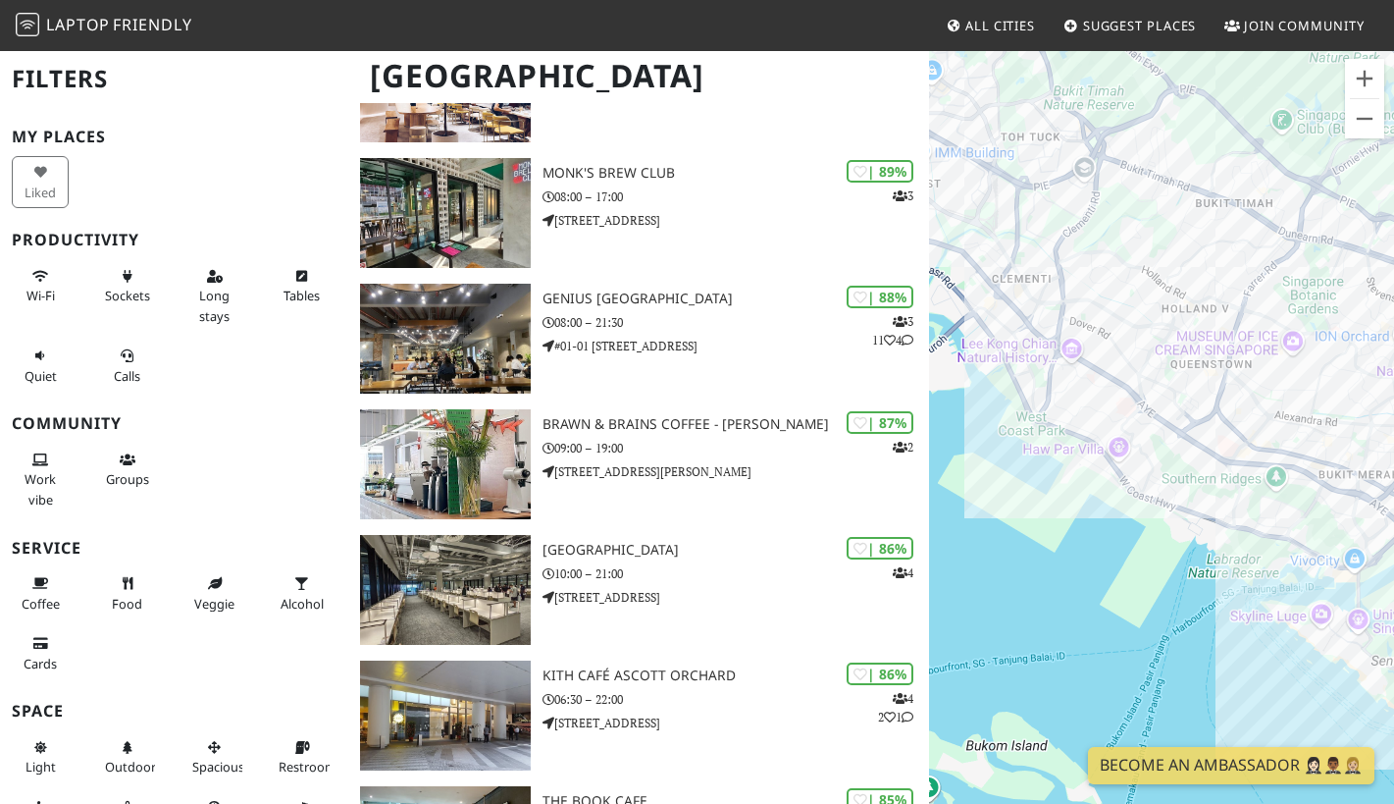
drag, startPoint x: 1093, startPoint y: 419, endPoint x: 984, endPoint y: 198, distance: 246.2
click at [984, 198] on div at bounding box center [1161, 451] width 465 height 804
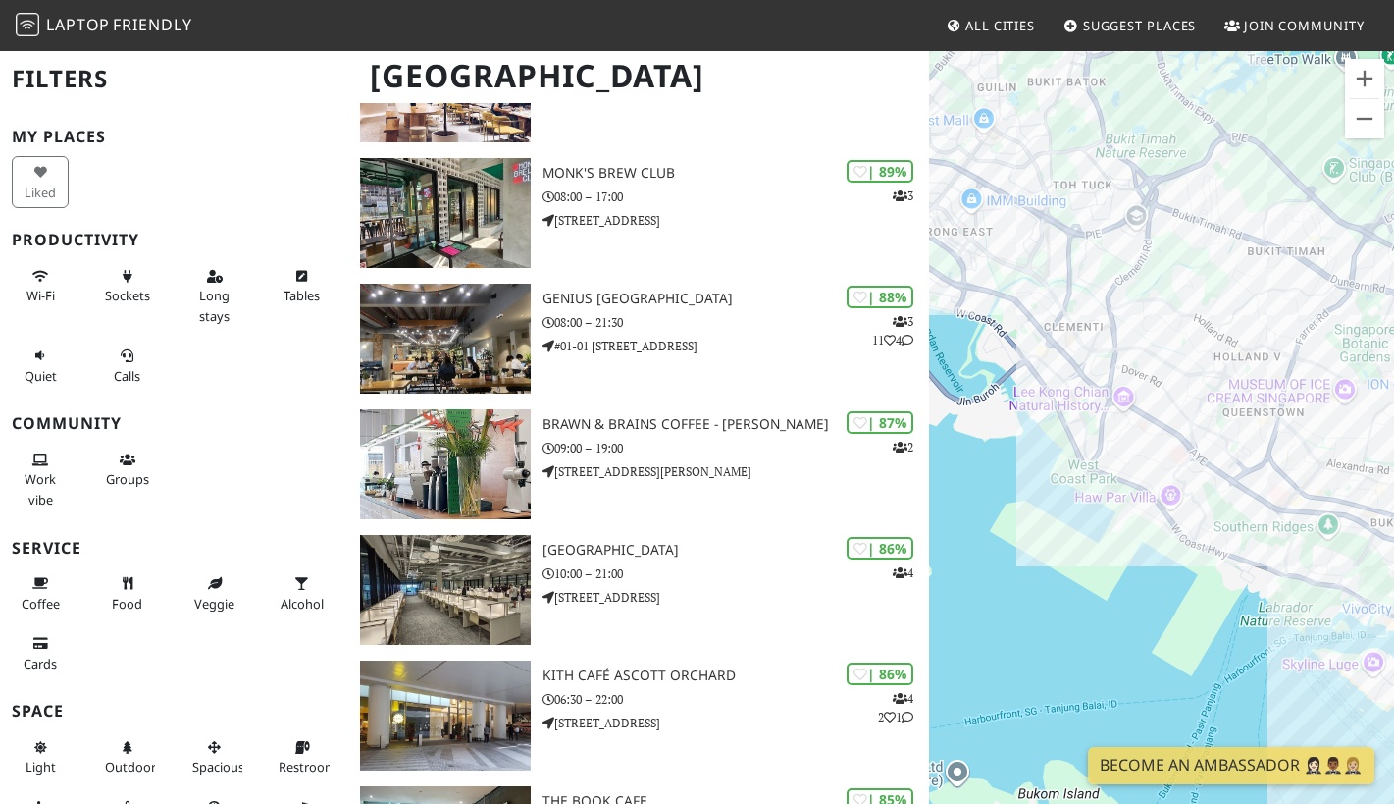
drag, startPoint x: 1122, startPoint y: 492, endPoint x: 1172, endPoint y: 538, distance: 68.1
click at [1172, 538] on div at bounding box center [1161, 451] width 465 height 804
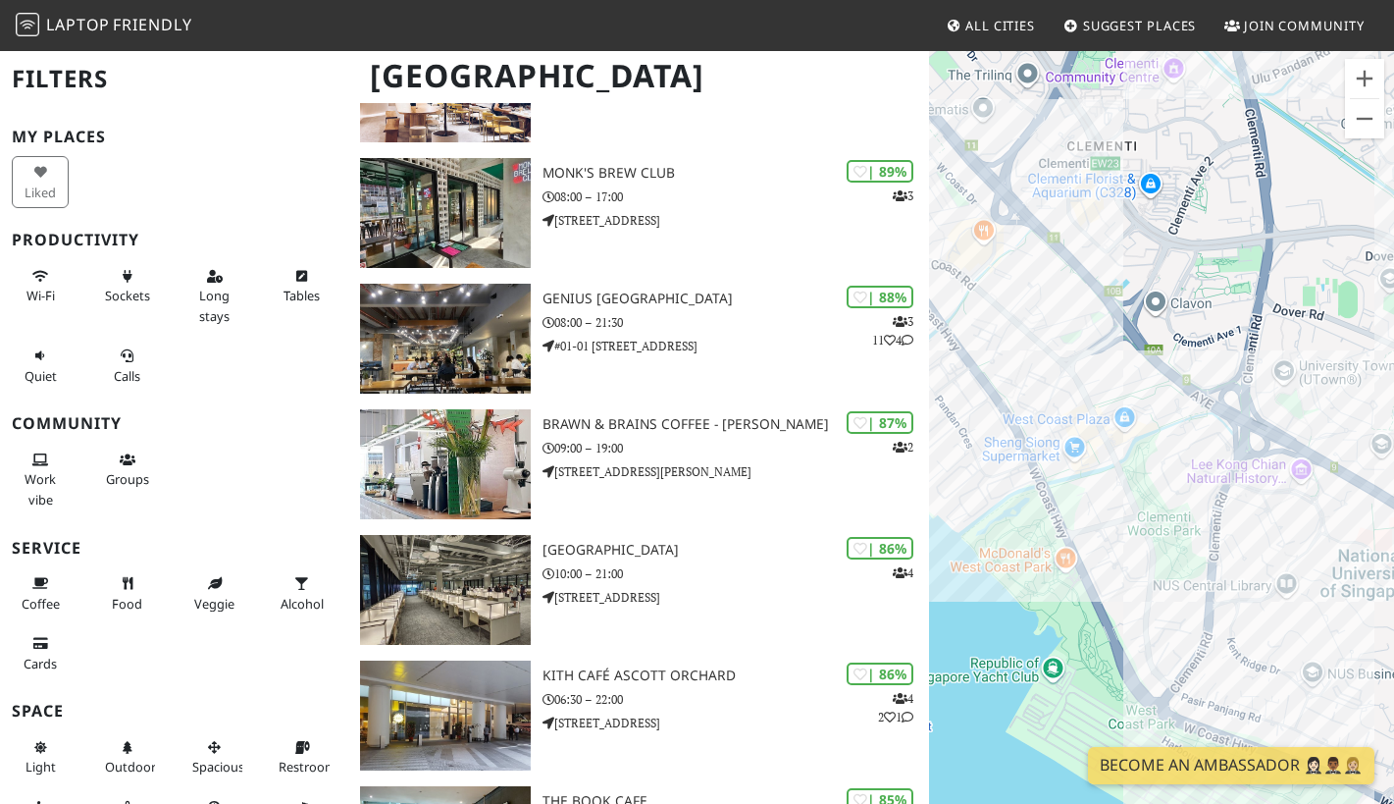
drag, startPoint x: 1092, startPoint y: 222, endPoint x: 1123, endPoint y: 331, distance: 113.4
click at [1123, 331] on div at bounding box center [1161, 451] width 465 height 804
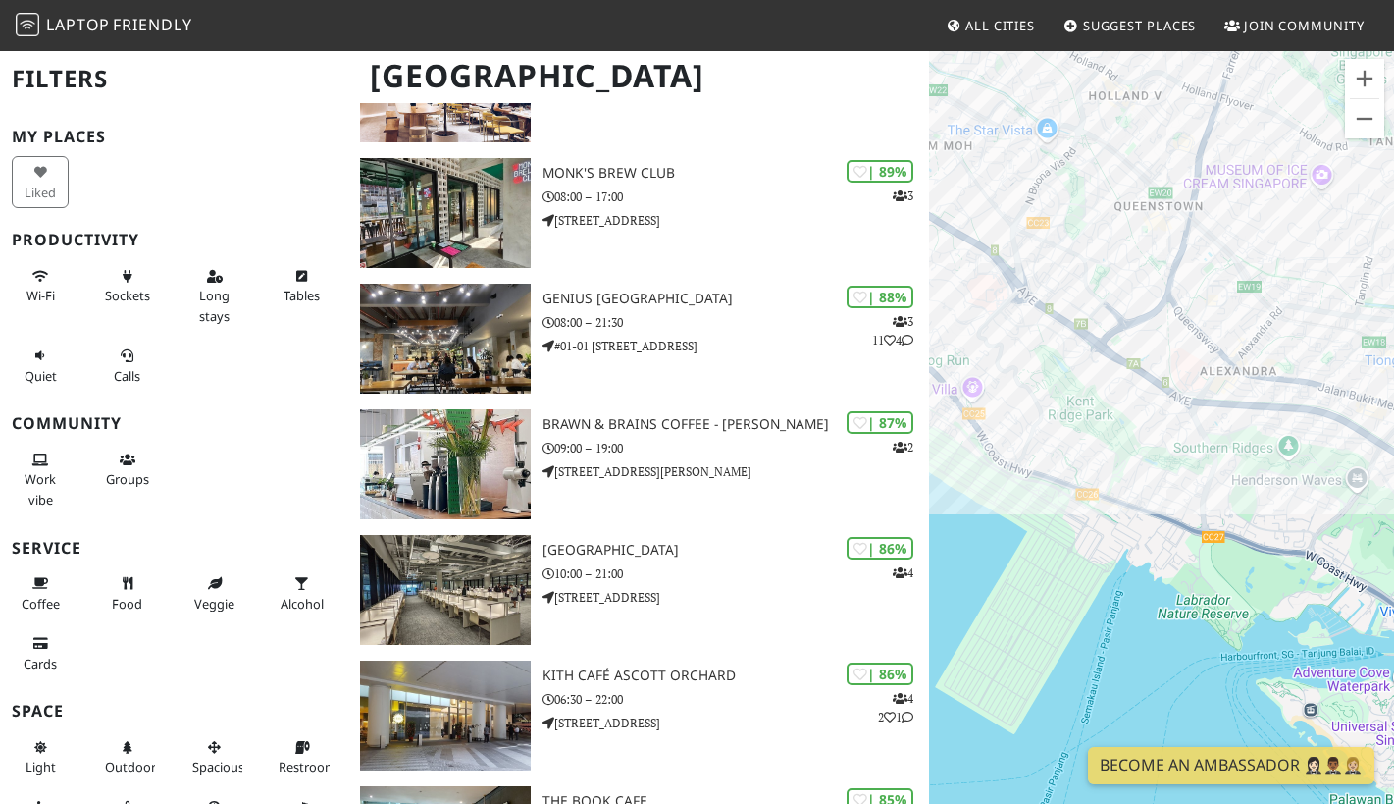
drag, startPoint x: 1254, startPoint y: 679, endPoint x: 924, endPoint y: 375, distance: 448.6
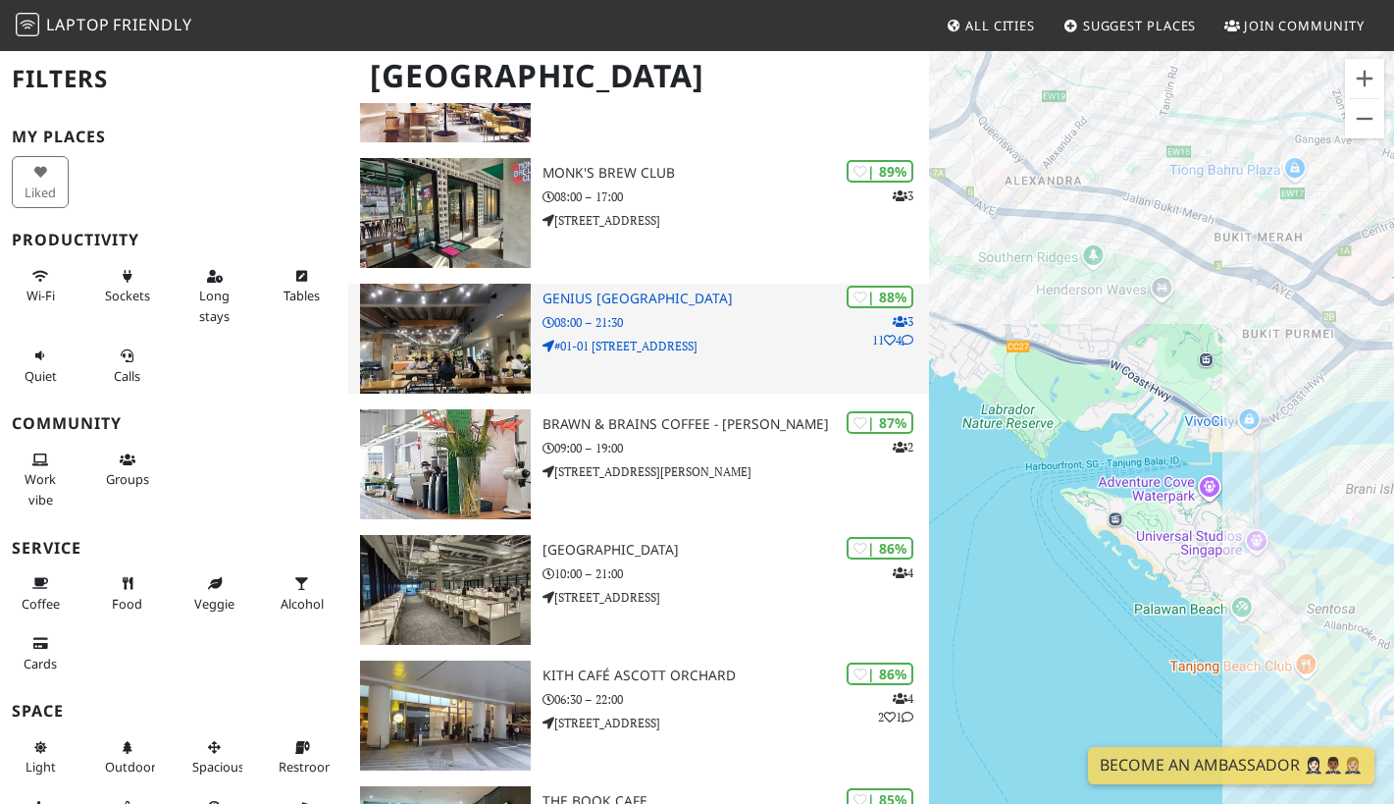
drag, startPoint x: 1152, startPoint y: 565, endPoint x: 906, endPoint y: 297, distance: 363.9
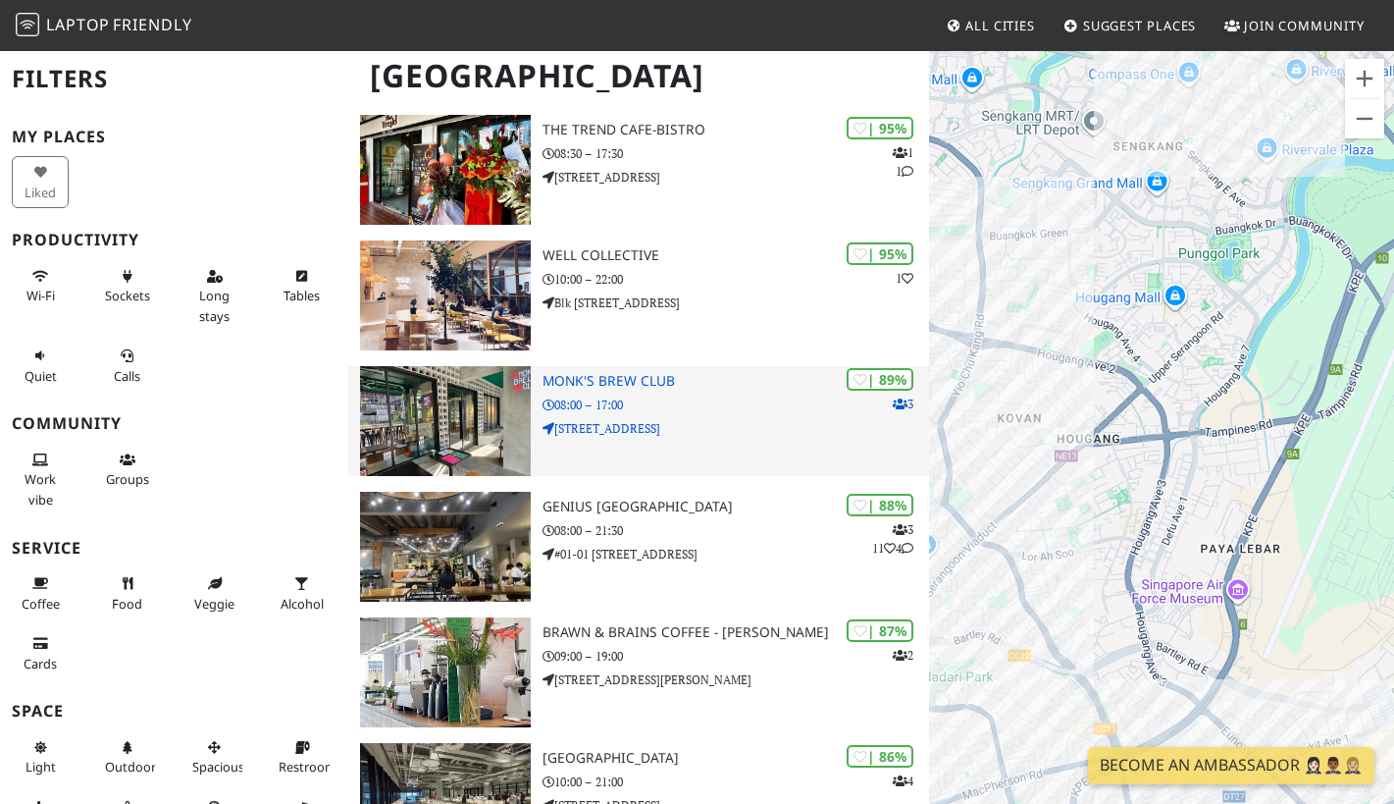
scroll to position [172, 0]
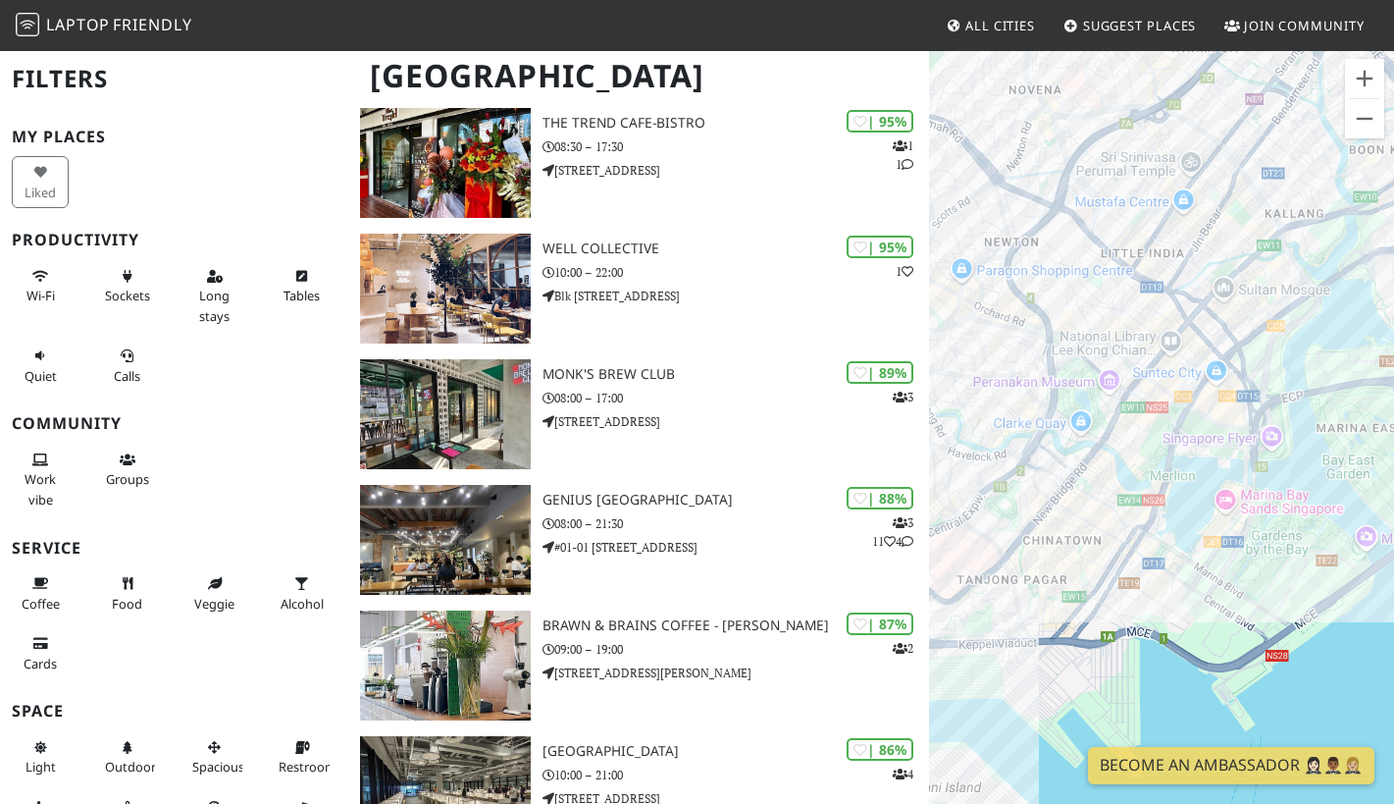
drag, startPoint x: 1071, startPoint y: 602, endPoint x: 1101, endPoint y: 332, distance: 272.5
click at [1101, 332] on div at bounding box center [1161, 451] width 465 height 804
click at [1260, 486] on div "Mylo's" at bounding box center [1161, 451] width 465 height 804
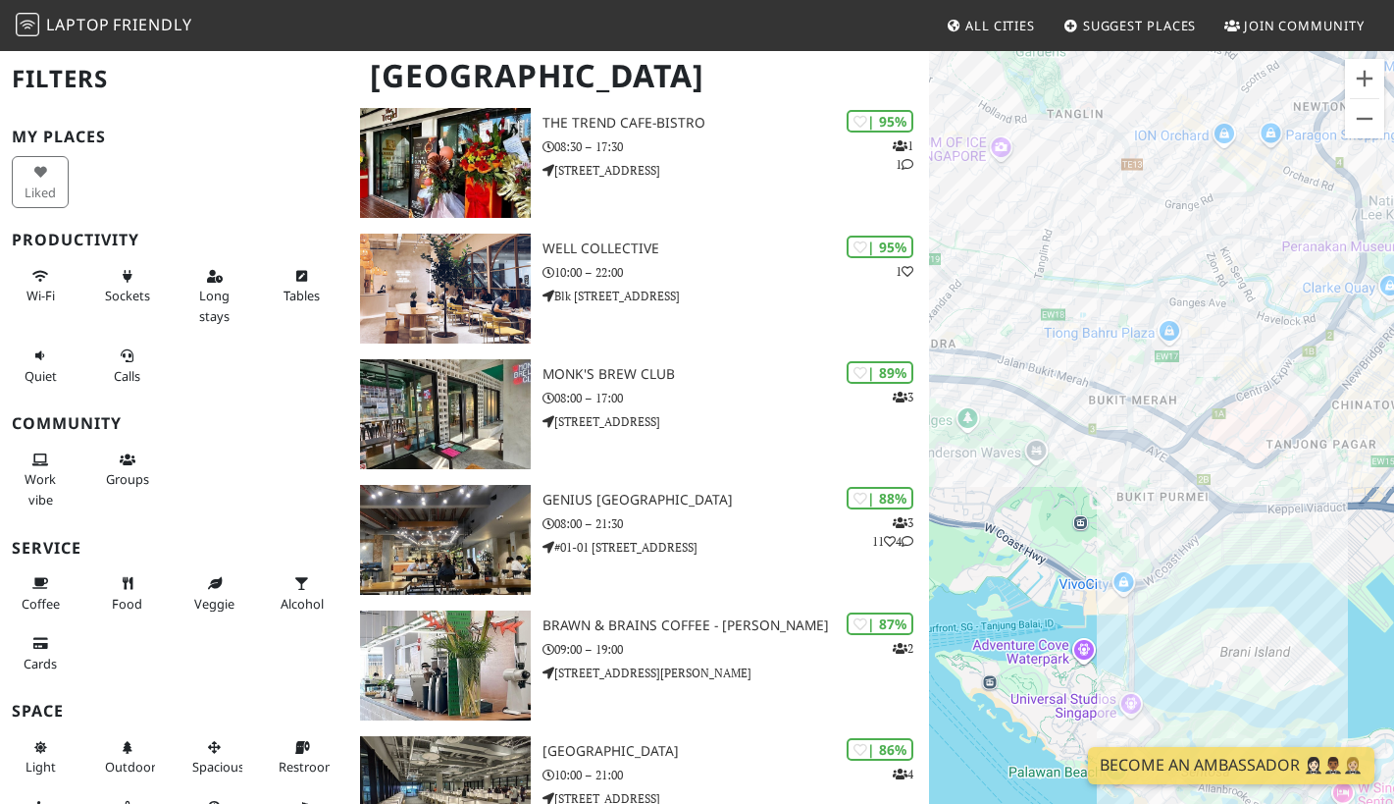
drag, startPoint x: 1024, startPoint y: 482, endPoint x: 1336, endPoint y: 345, distance: 340.5
click at [1336, 345] on div "Mylo's" at bounding box center [1161, 451] width 465 height 804
click at [1088, 348] on div "Mylo's City Sprouts" at bounding box center [1161, 451] width 465 height 804
click at [1058, 357] on div "City Sprouts" at bounding box center [1161, 451] width 465 height 804
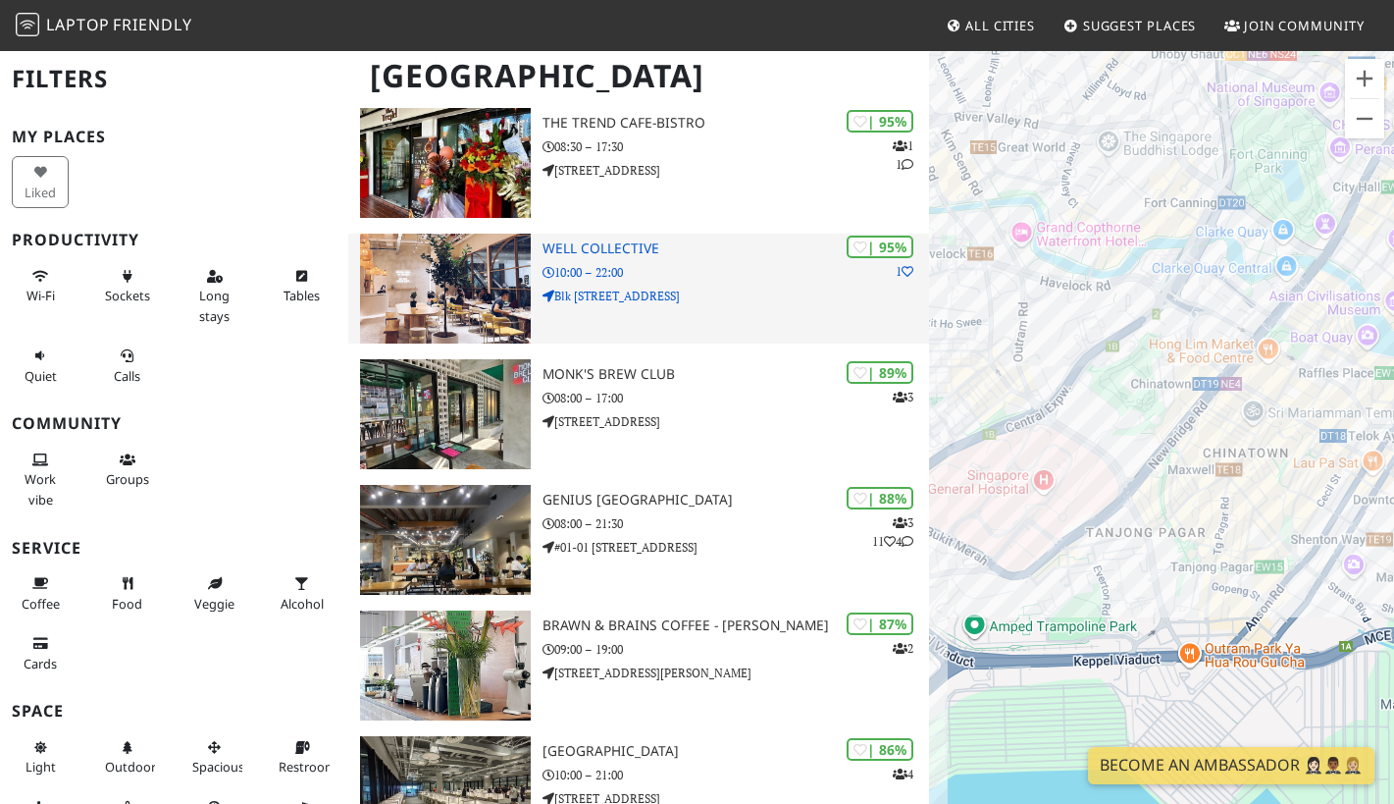
scroll to position [182, 0]
